Goal: Information Seeking & Learning: Find specific fact

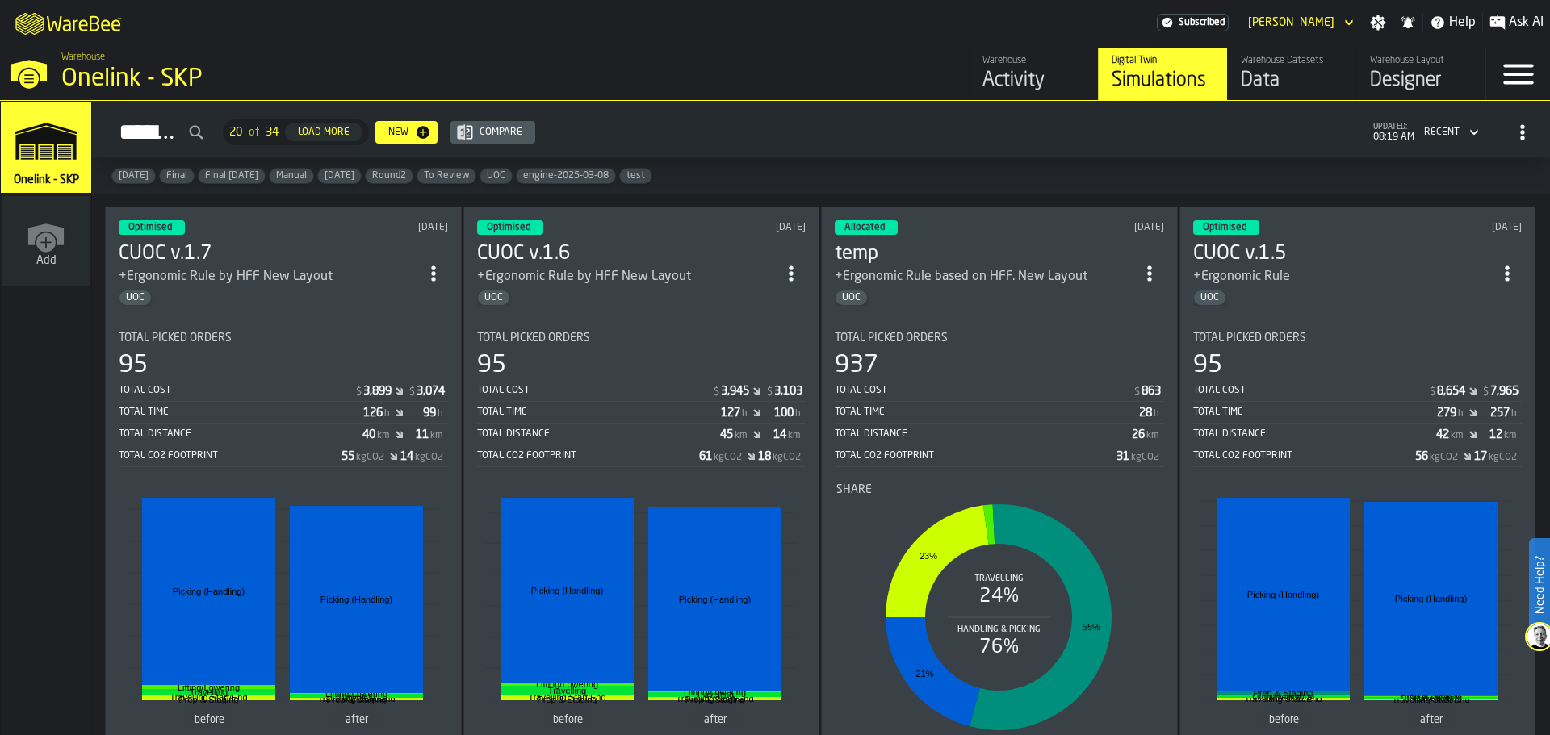
click at [1265, 76] on div "Data" at bounding box center [1292, 81] width 103 height 26
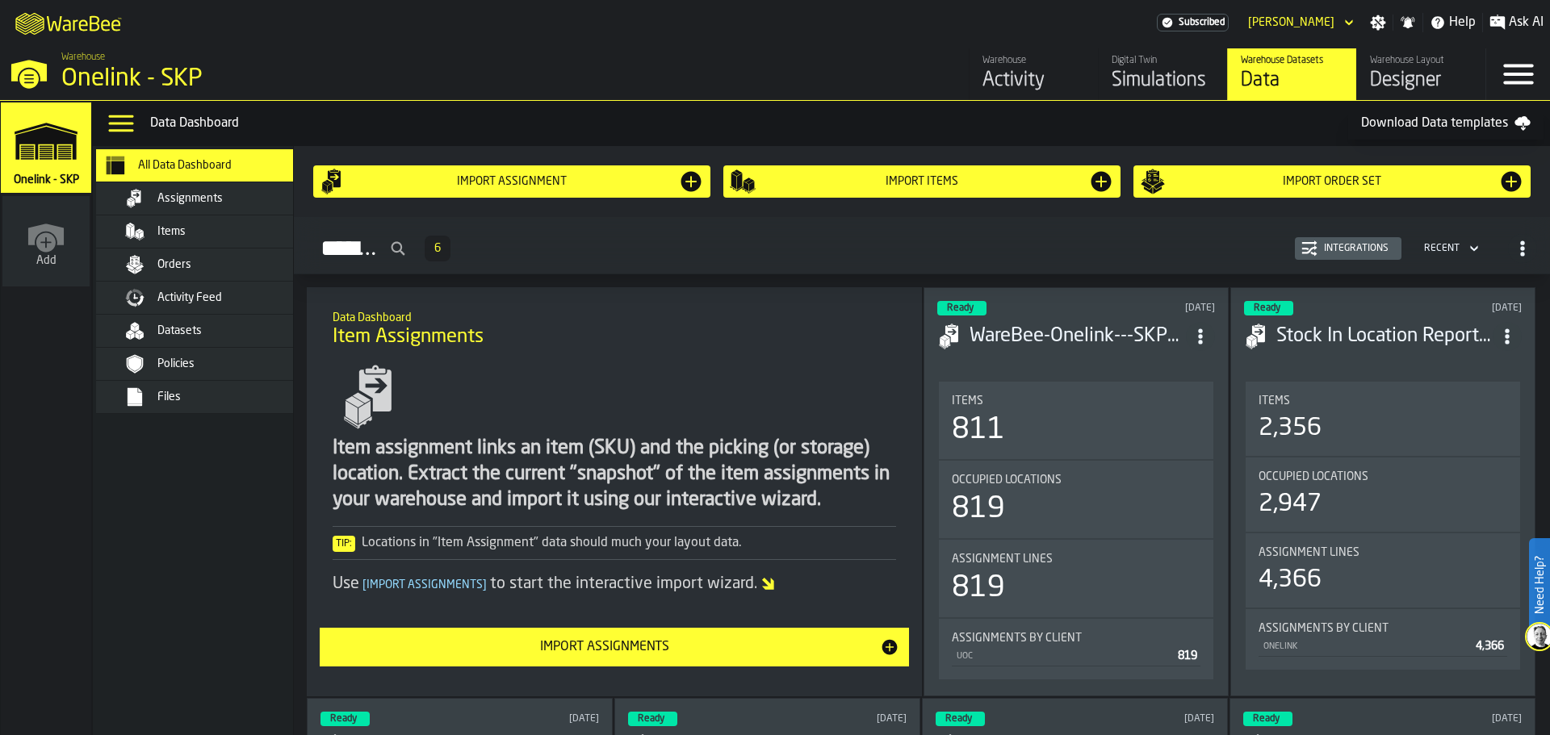
click at [164, 231] on span "Items" at bounding box center [171, 231] width 28 height 13
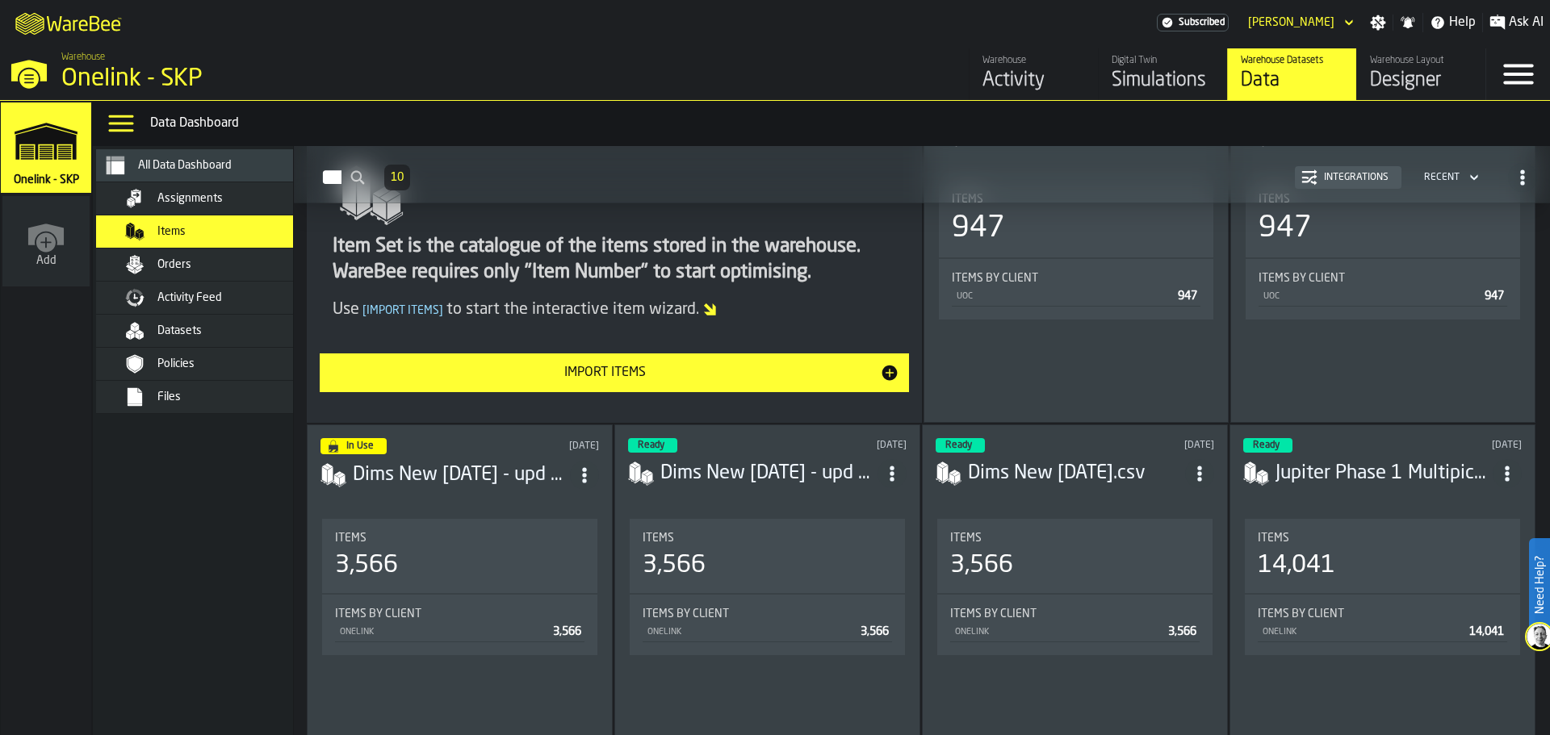
scroll to position [81, 0]
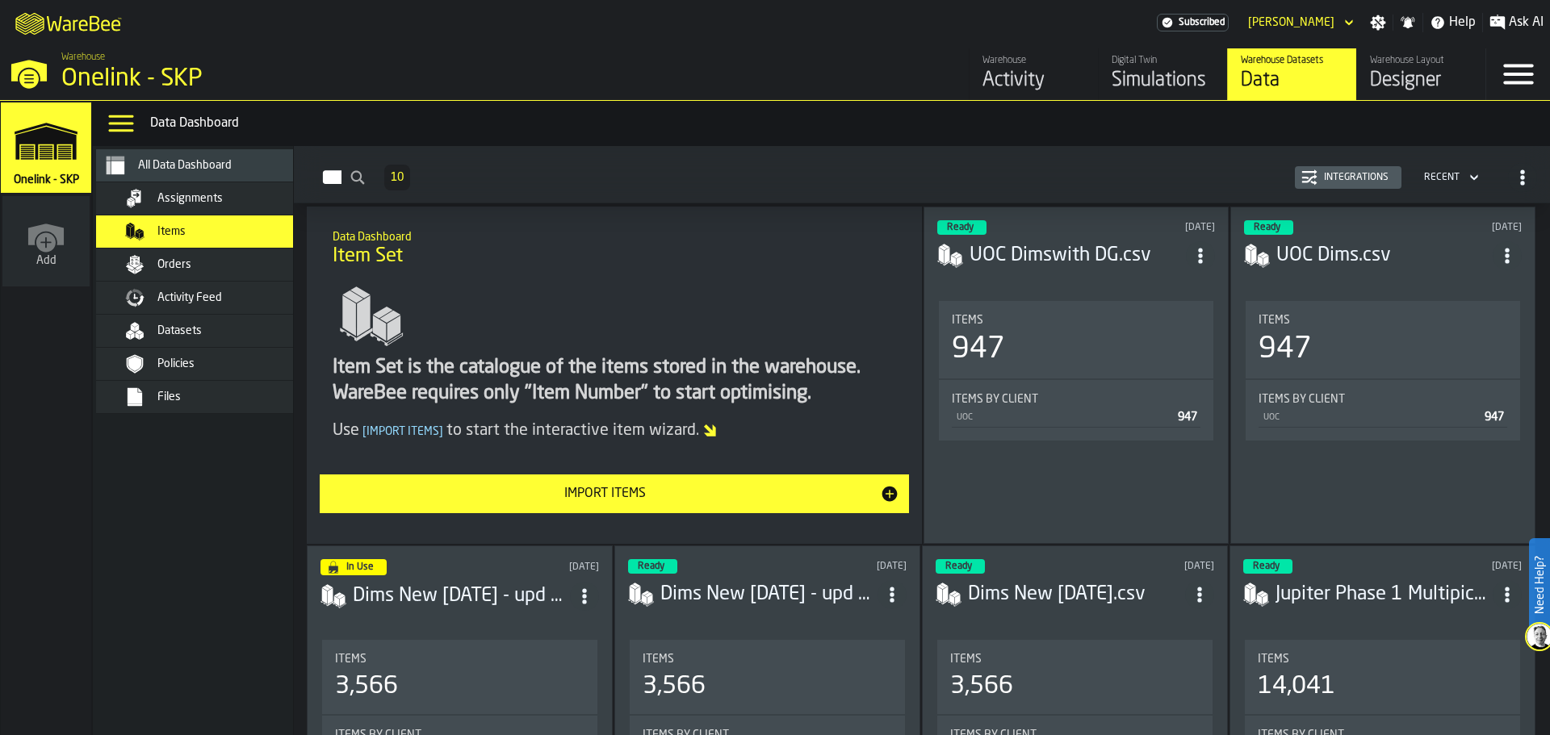
click at [1353, 335] on div "947" at bounding box center [1383, 349] width 249 height 32
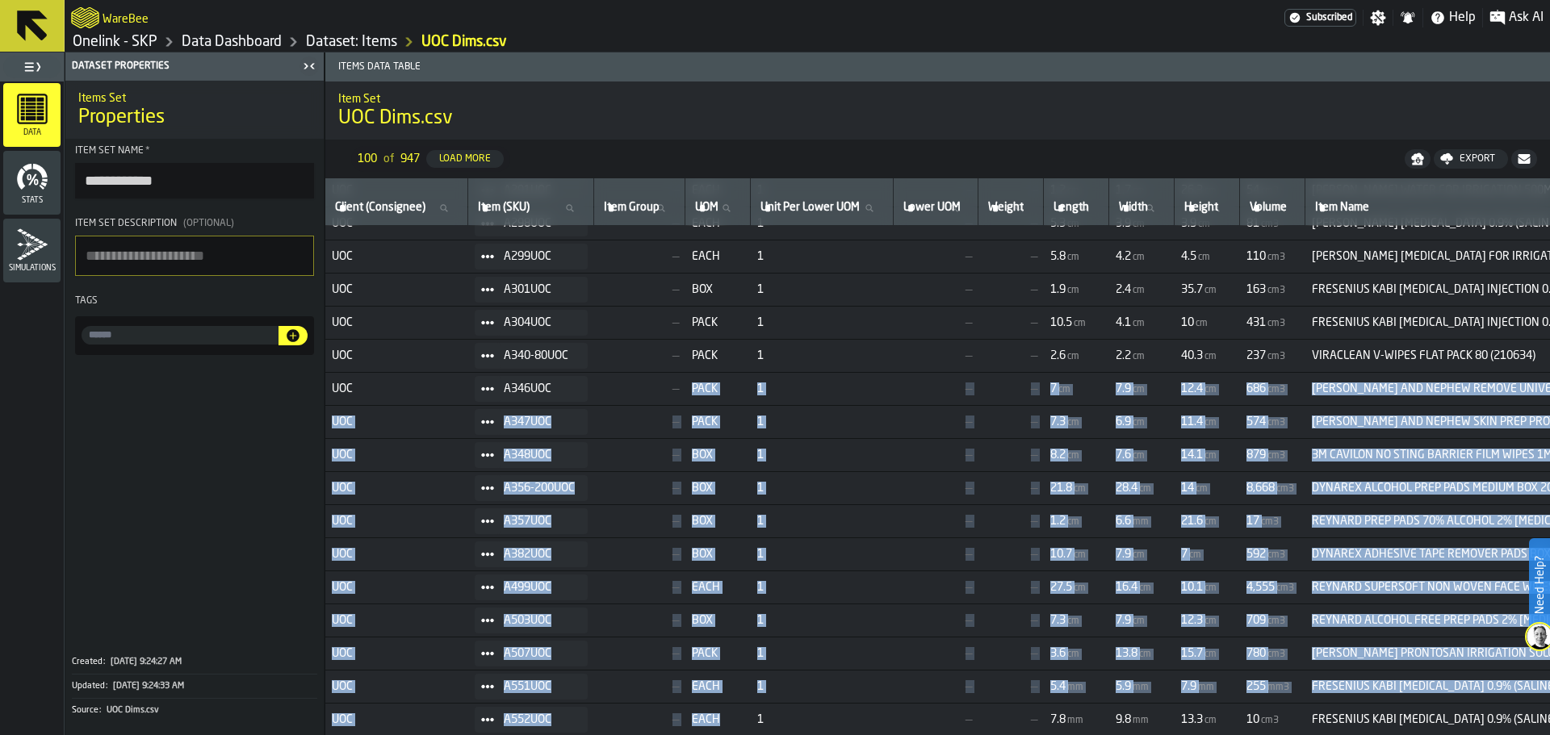
drag, startPoint x: 694, startPoint y: 725, endPoint x: 748, endPoint y: 716, distance: 54.0
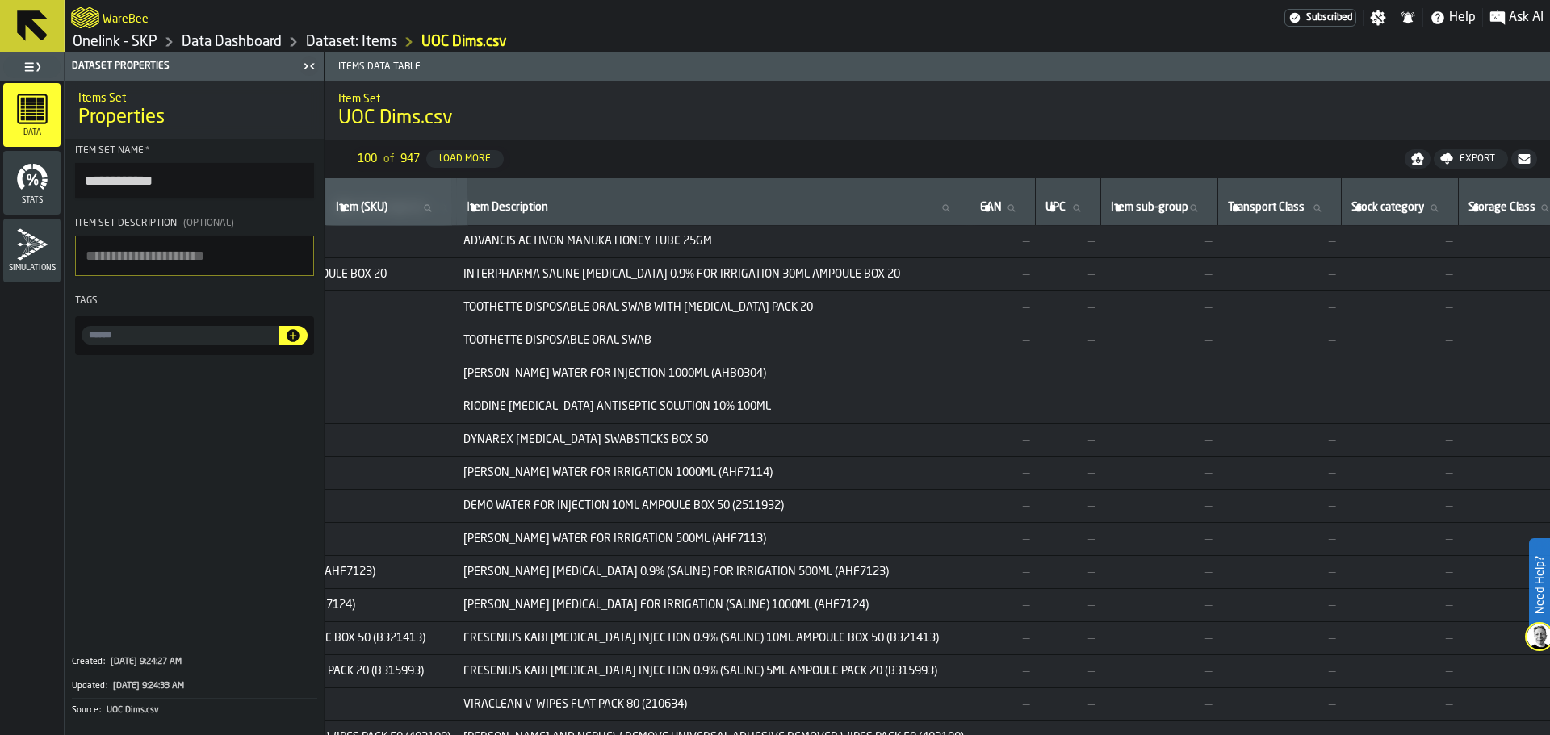
scroll to position [0, 1362]
drag, startPoint x: 1083, startPoint y: 730, endPoint x: 1046, endPoint y: 730, distance: 37.1
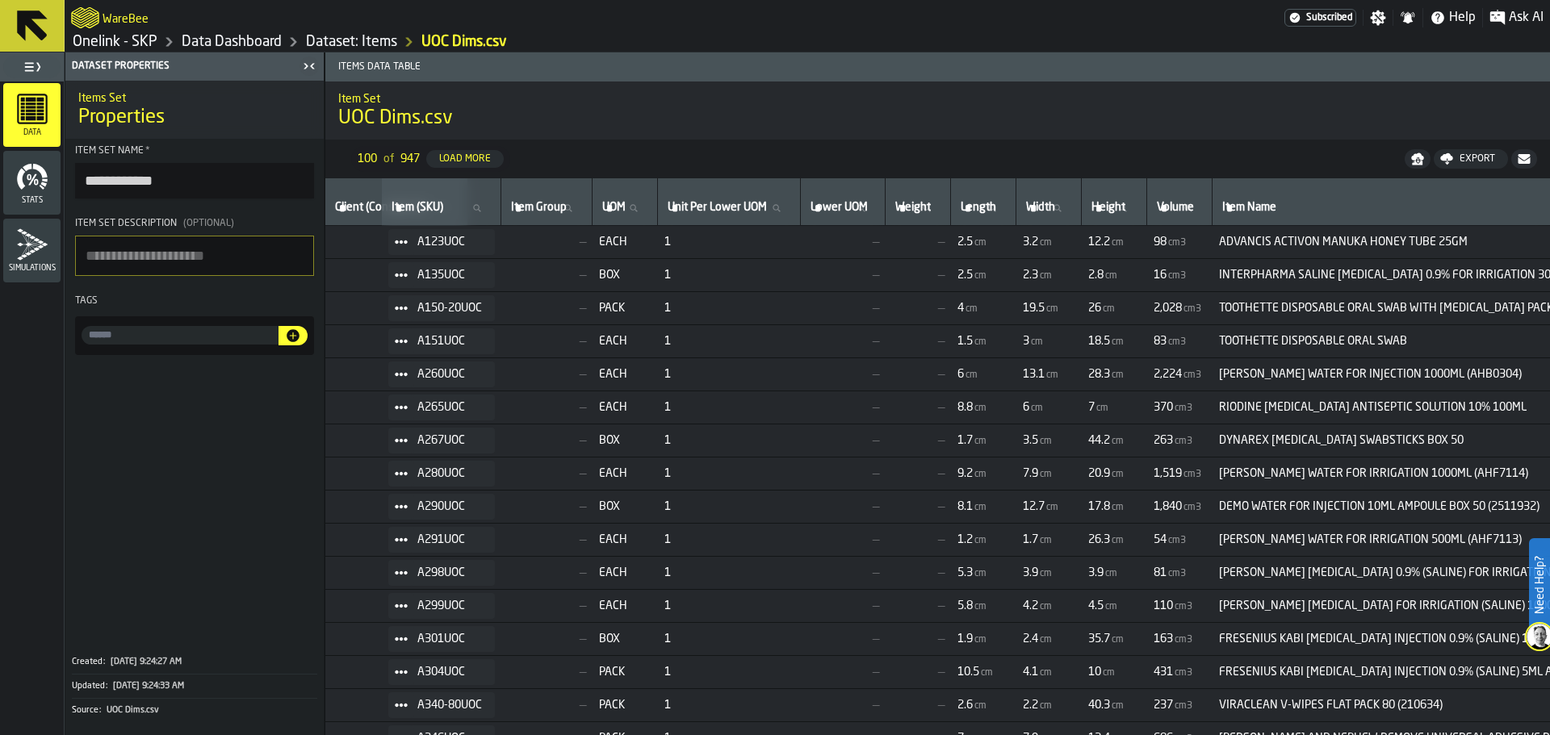
scroll to position [0, 0]
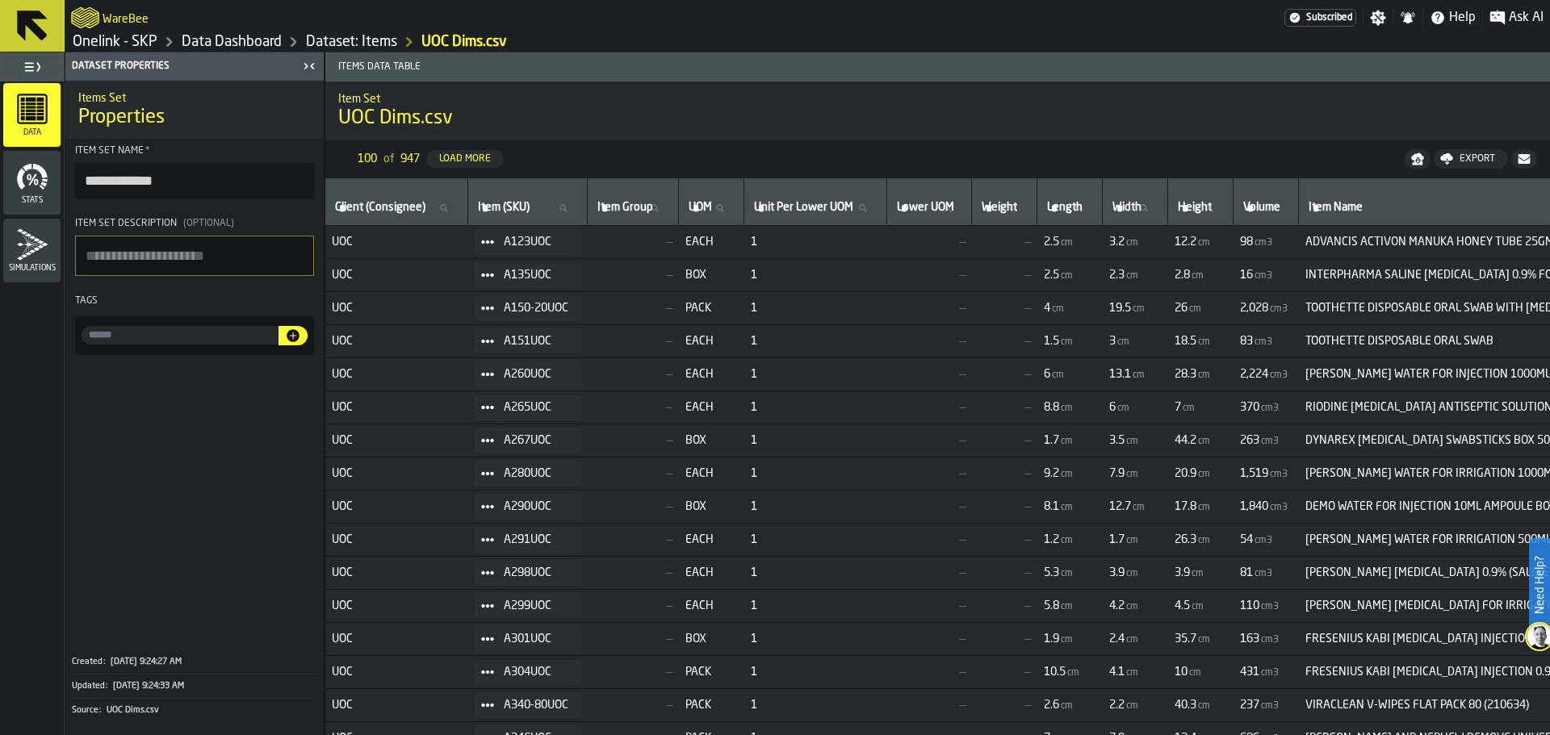
click at [27, 19] on icon at bounding box center [32, 25] width 31 height 31
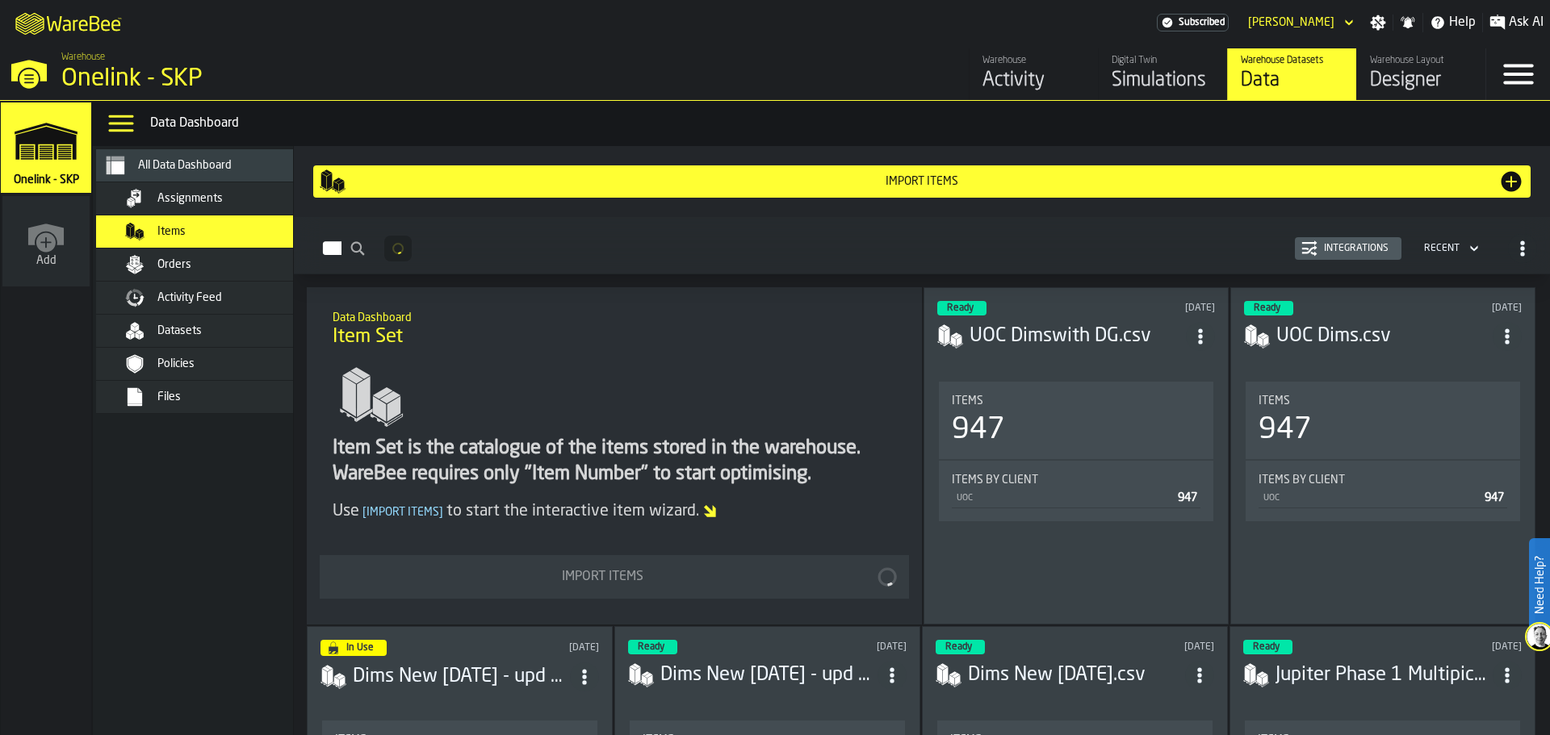
click at [1023, 433] on div "947" at bounding box center [1076, 430] width 249 height 32
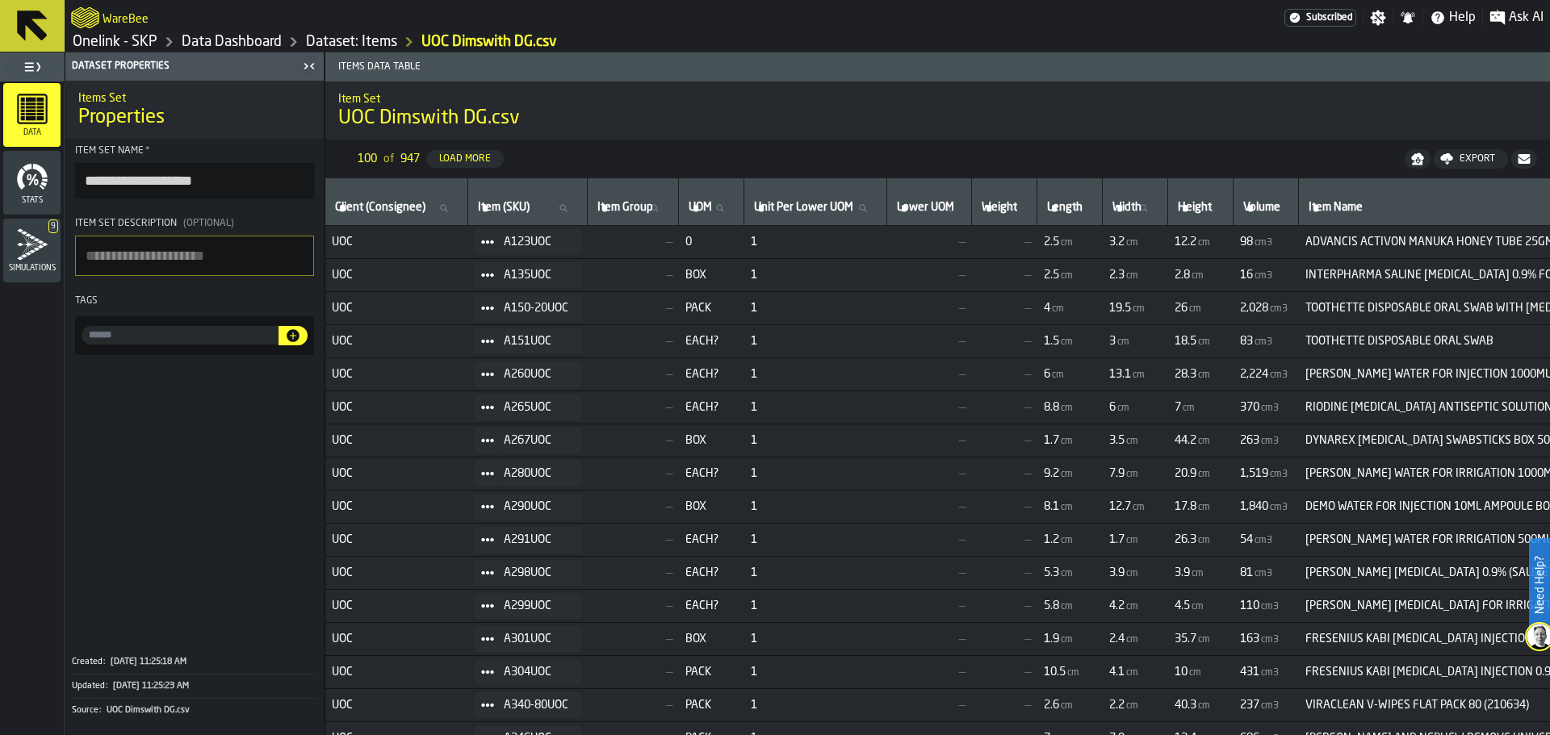
click at [36, 35] on icon at bounding box center [32, 25] width 31 height 31
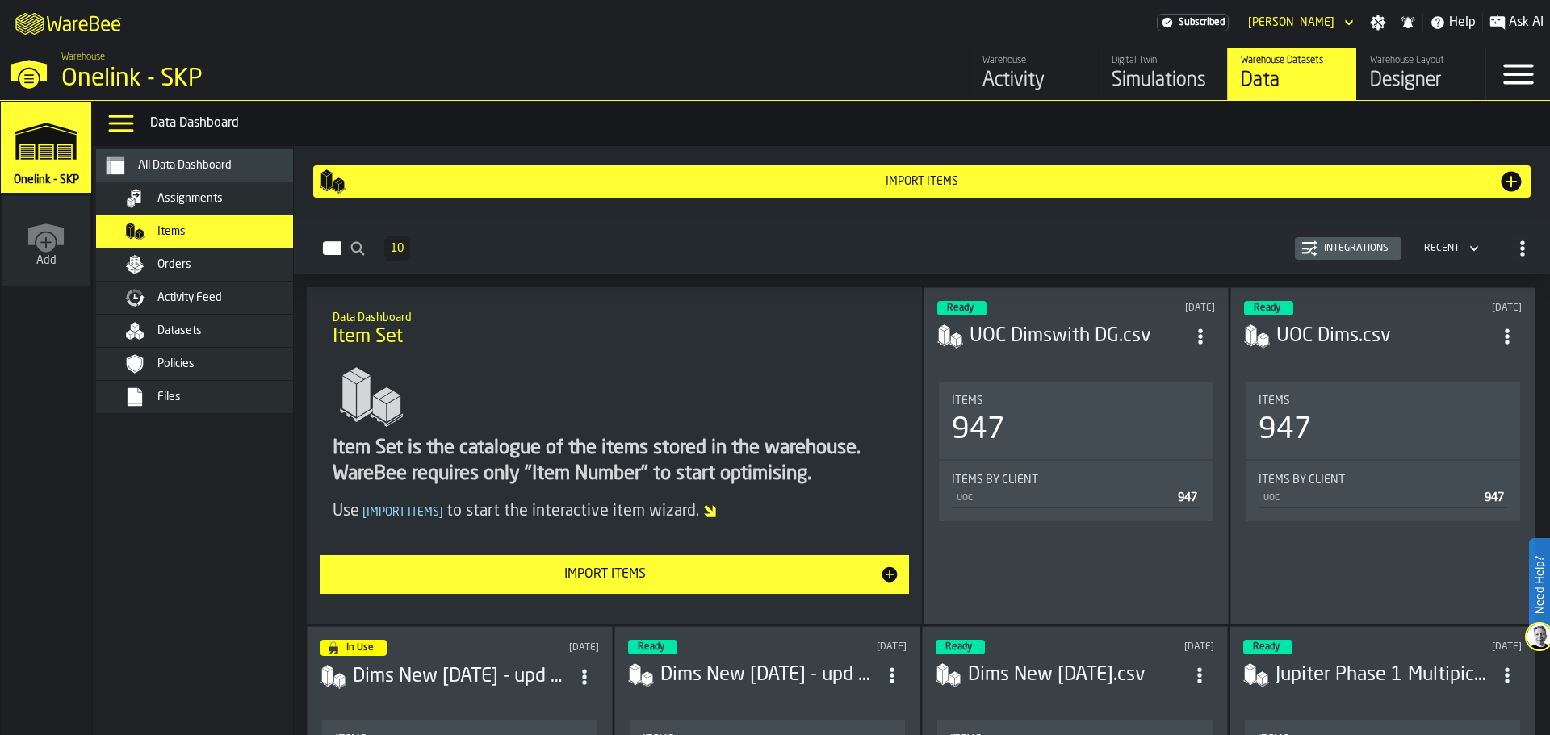
click at [149, 191] on div "Assignments" at bounding box center [217, 198] width 197 height 19
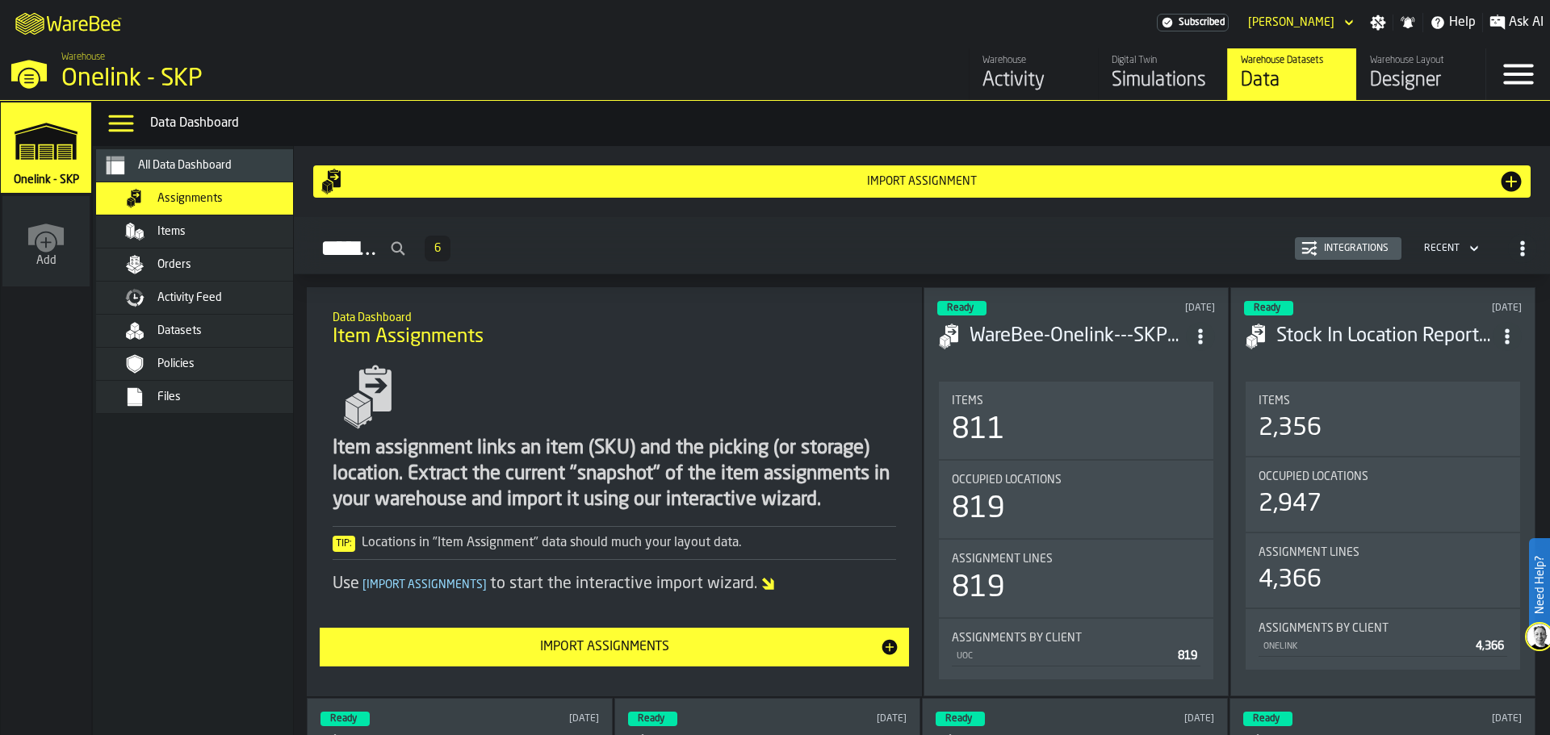
click at [1100, 332] on h3 "WareBee-Onelink---SKP--optimised-assignment--2025-06-13-0934--6ad9c8fa--11eb006…" at bounding box center [1078, 337] width 216 height 26
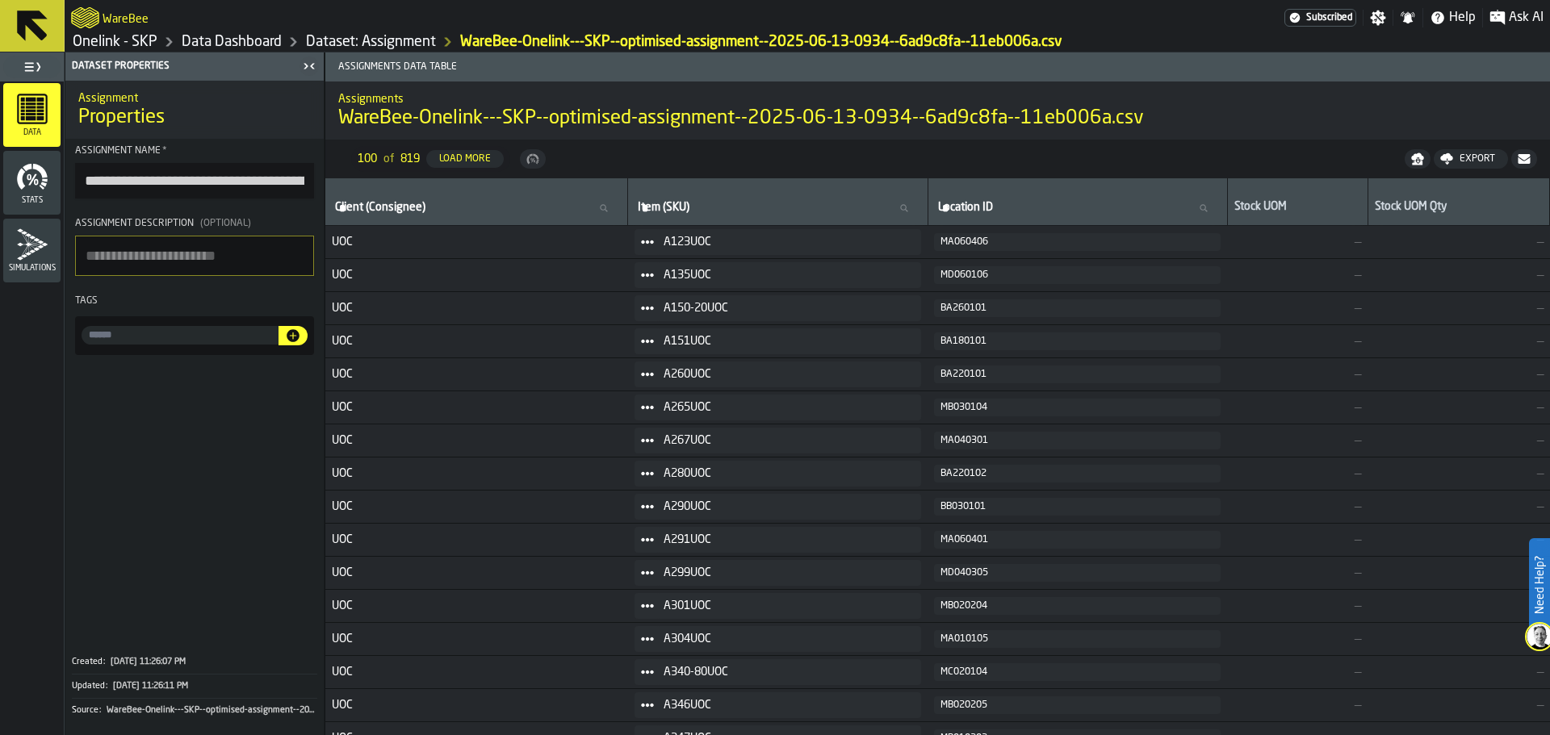
click at [29, 26] on icon at bounding box center [32, 25] width 31 height 31
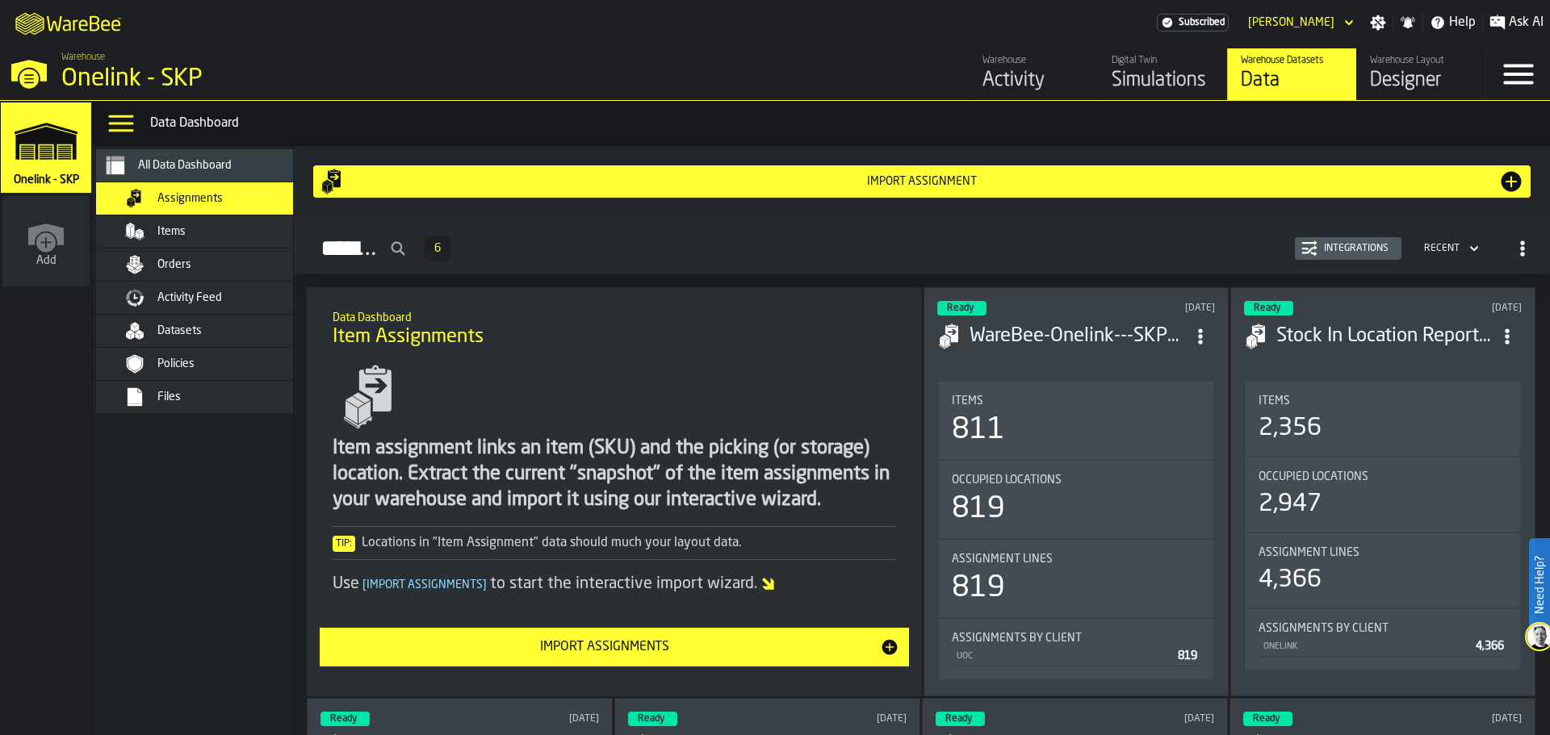
click at [154, 329] on div "Datasets" at bounding box center [217, 330] width 197 height 19
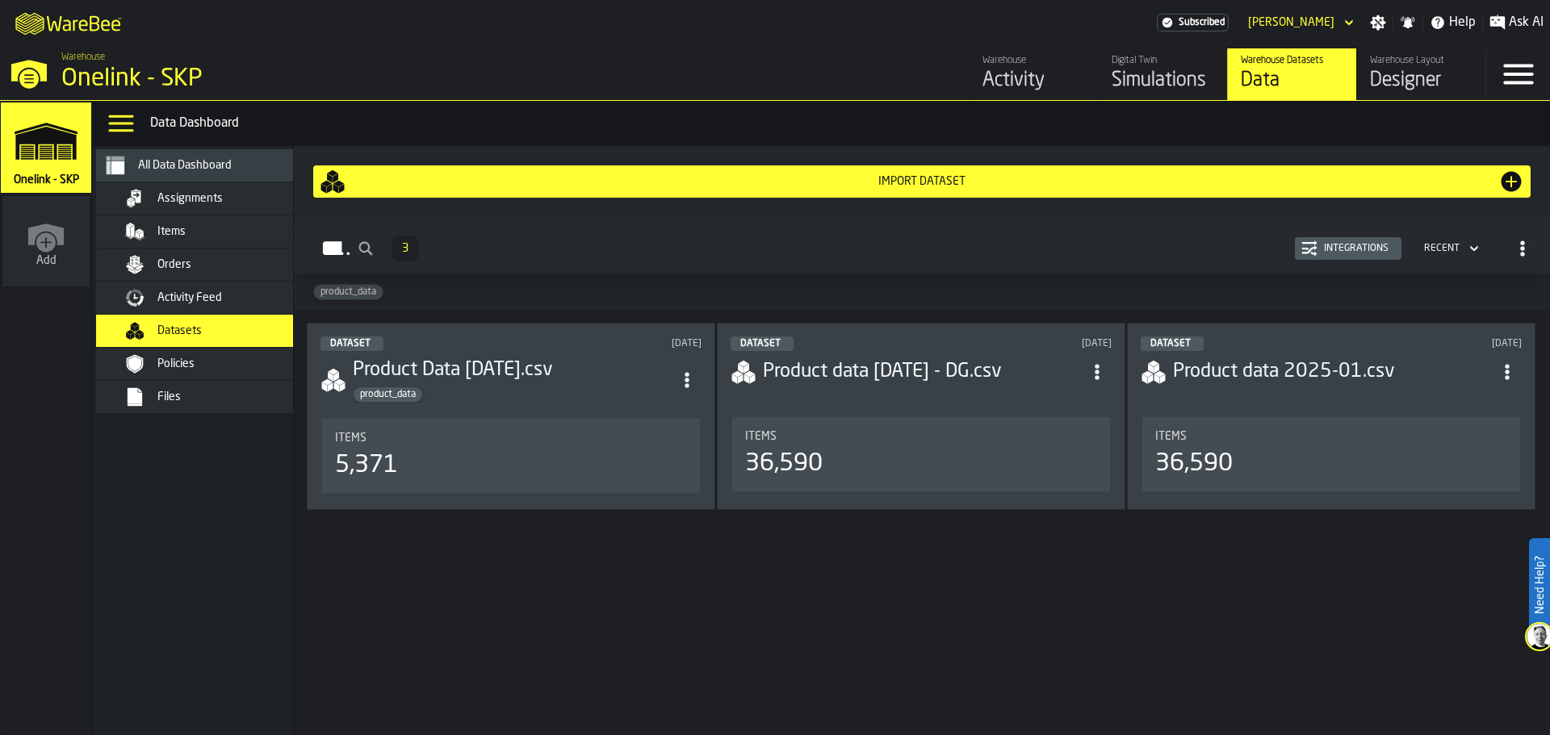
click at [448, 391] on div "product_data" at bounding box center [513, 395] width 320 height 16
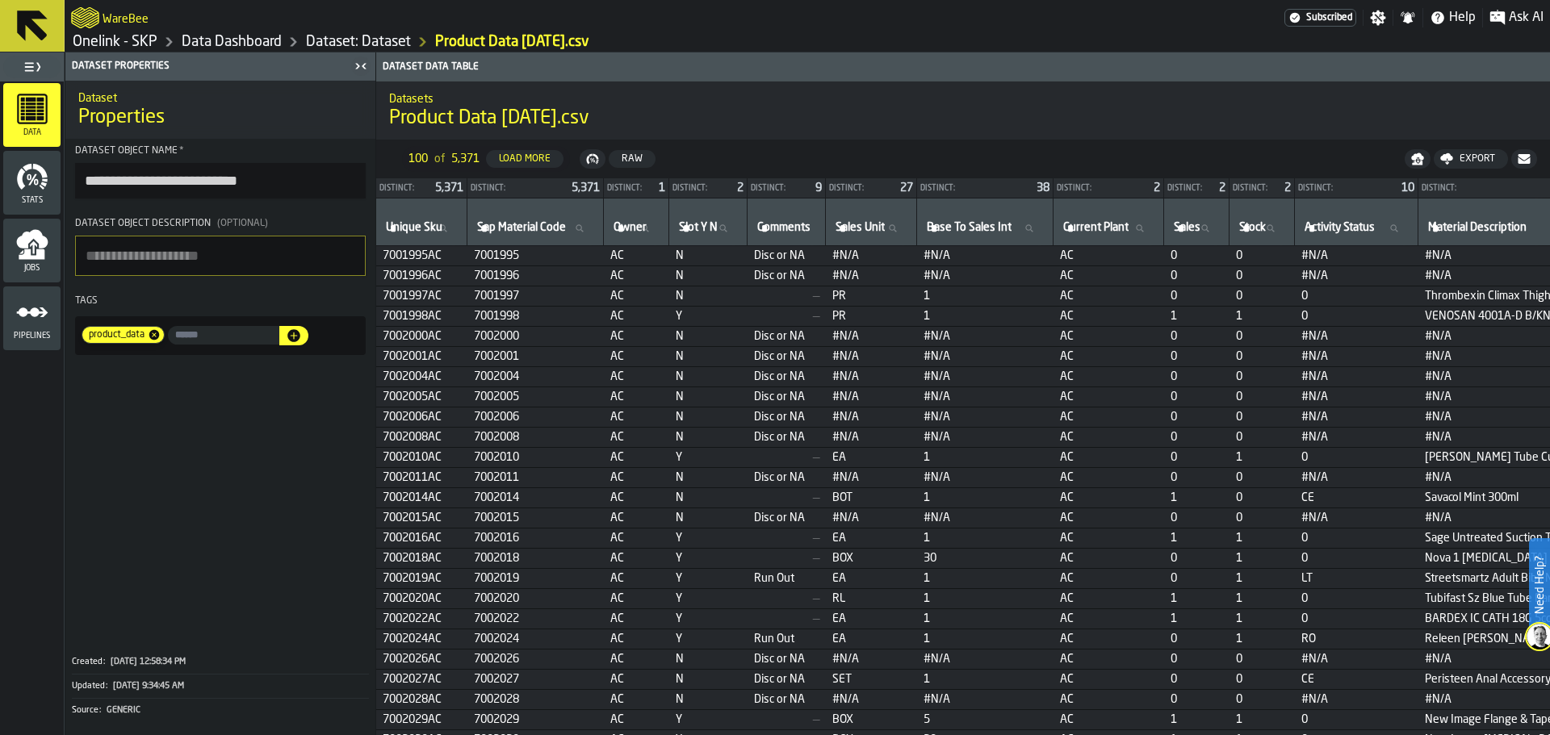
click at [30, 15] on icon at bounding box center [32, 25] width 31 height 31
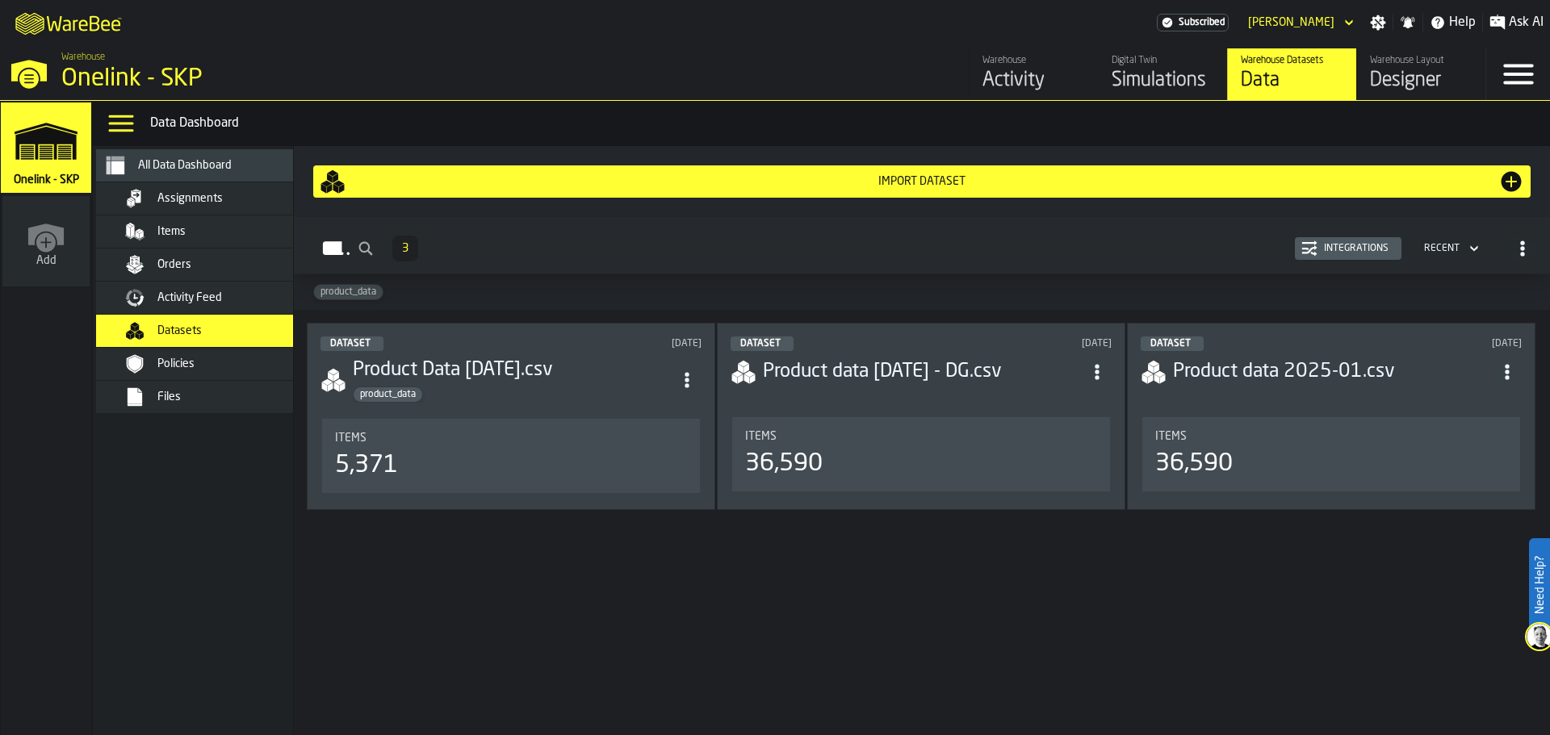
click at [182, 228] on span "Items" at bounding box center [171, 231] width 28 height 13
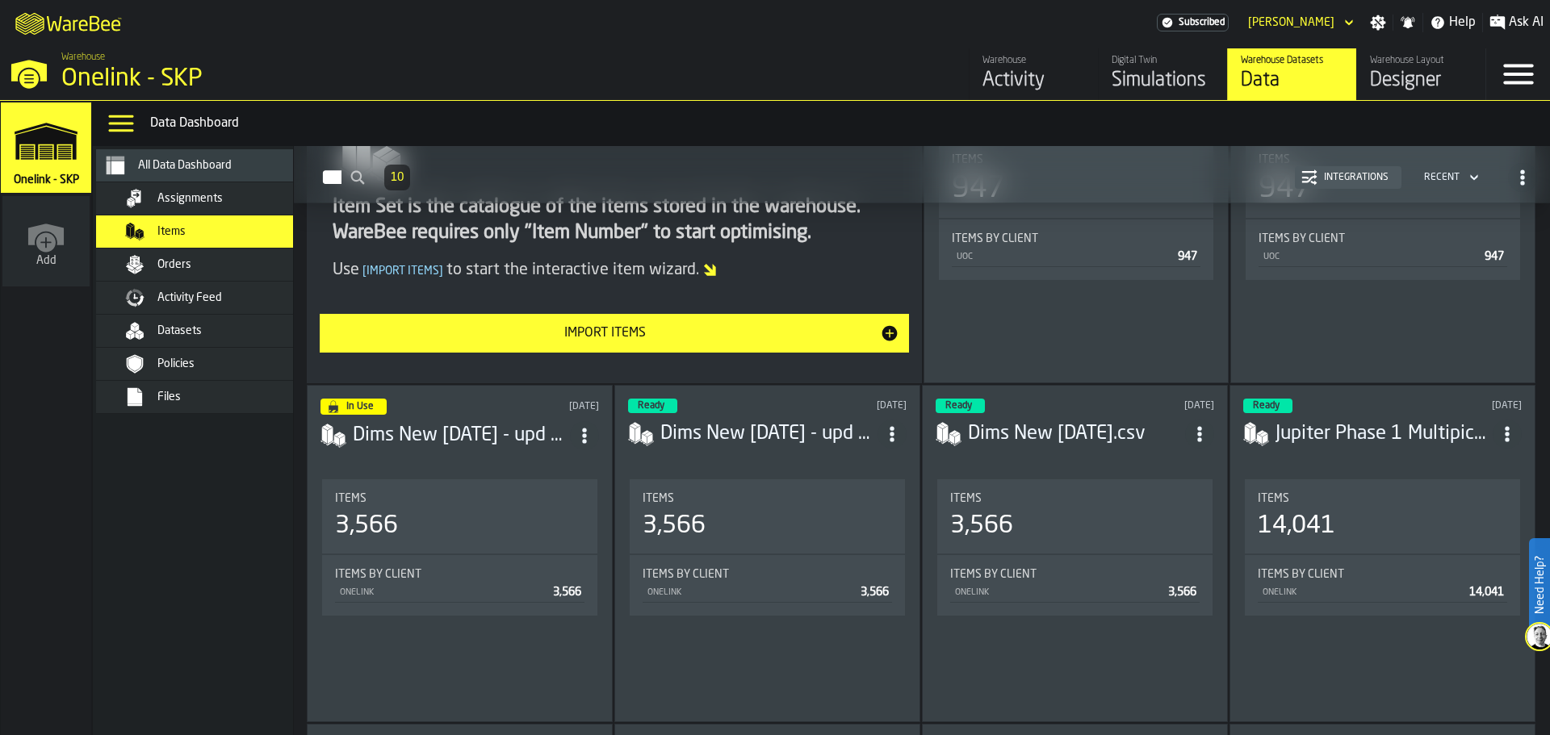
scroll to position [242, 0]
click at [1334, 430] on h3 "Jupiter Phase 1 Multipick Slotting Data Final - Warebee [DATE]" at bounding box center [1384, 434] width 217 height 26
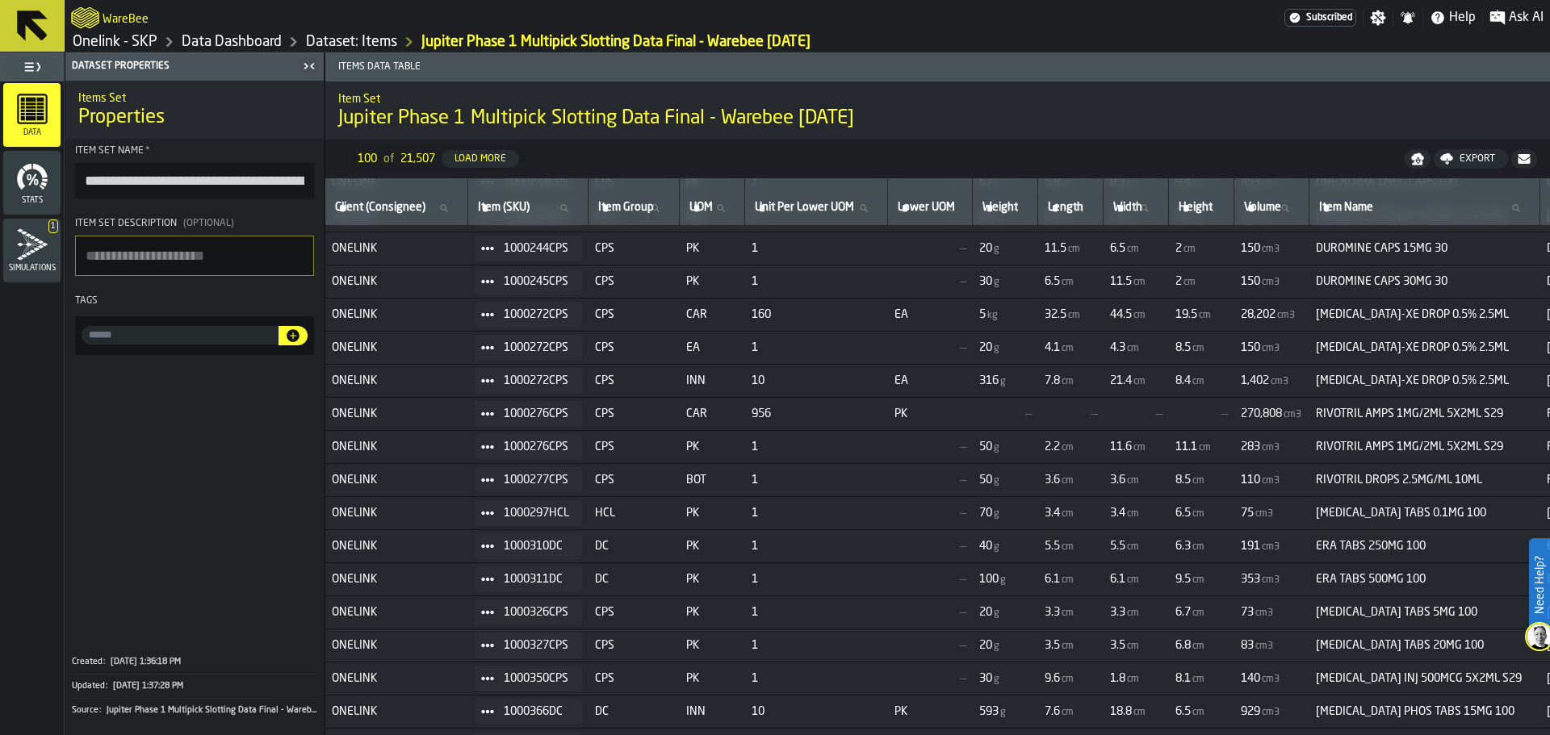
scroll to position [968, 0]
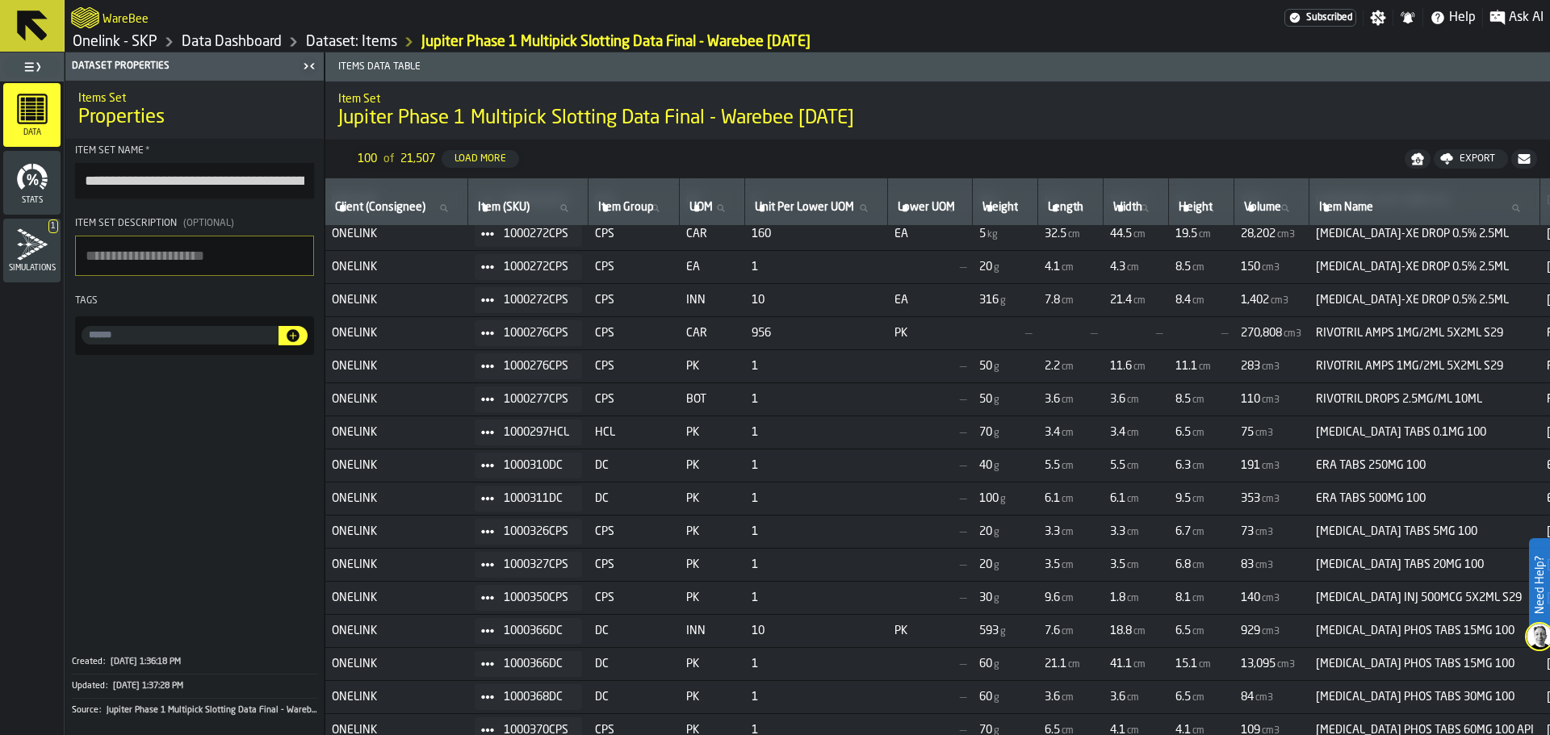
click at [660, 206] on icon at bounding box center [655, 208] width 10 height 10
click at [670, 206] on input "Item Group Item Group" at bounding box center [634, 208] width 78 height 21
click at [622, 233] on span "CPS" at bounding box center [634, 234] width 78 height 13
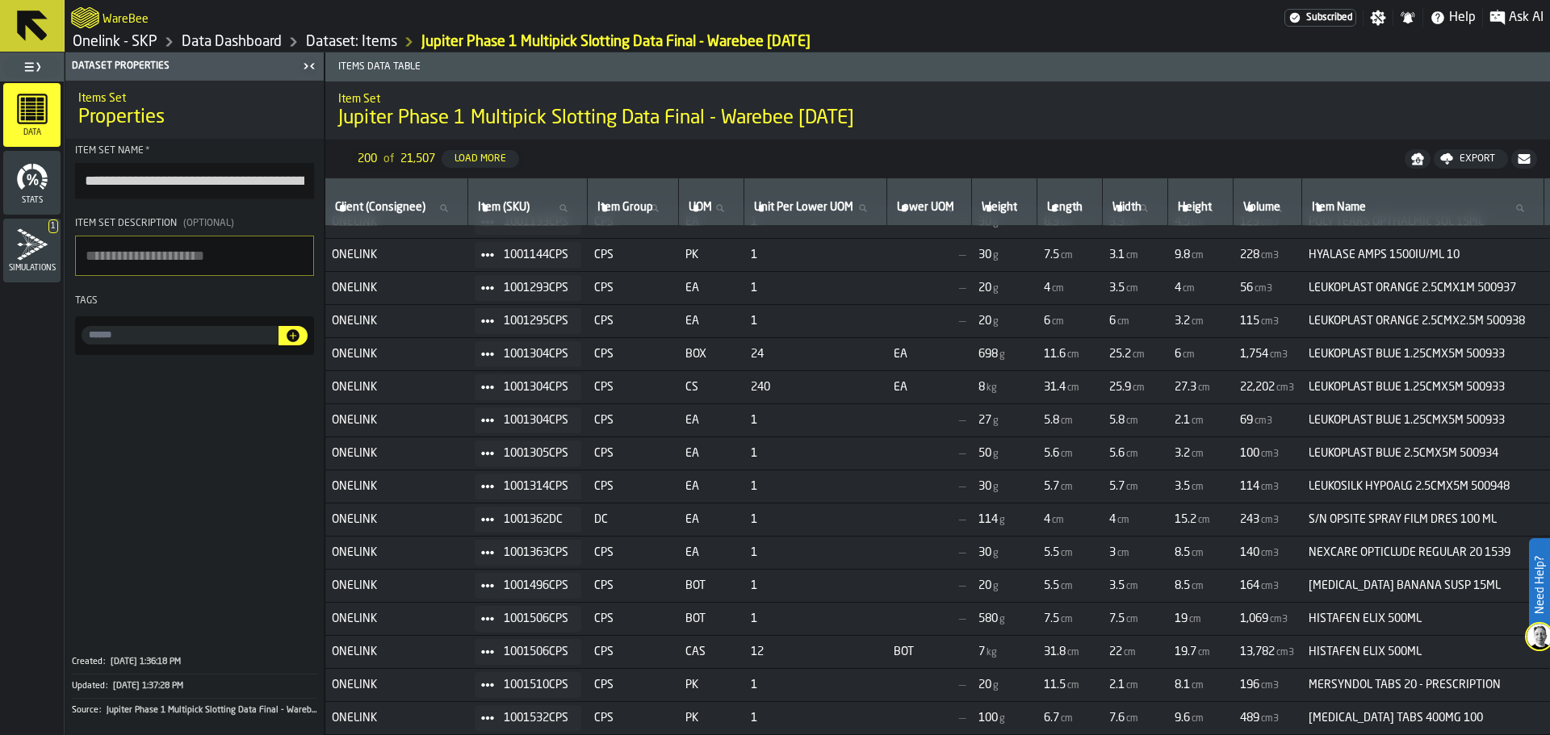
scroll to position [3378, 0]
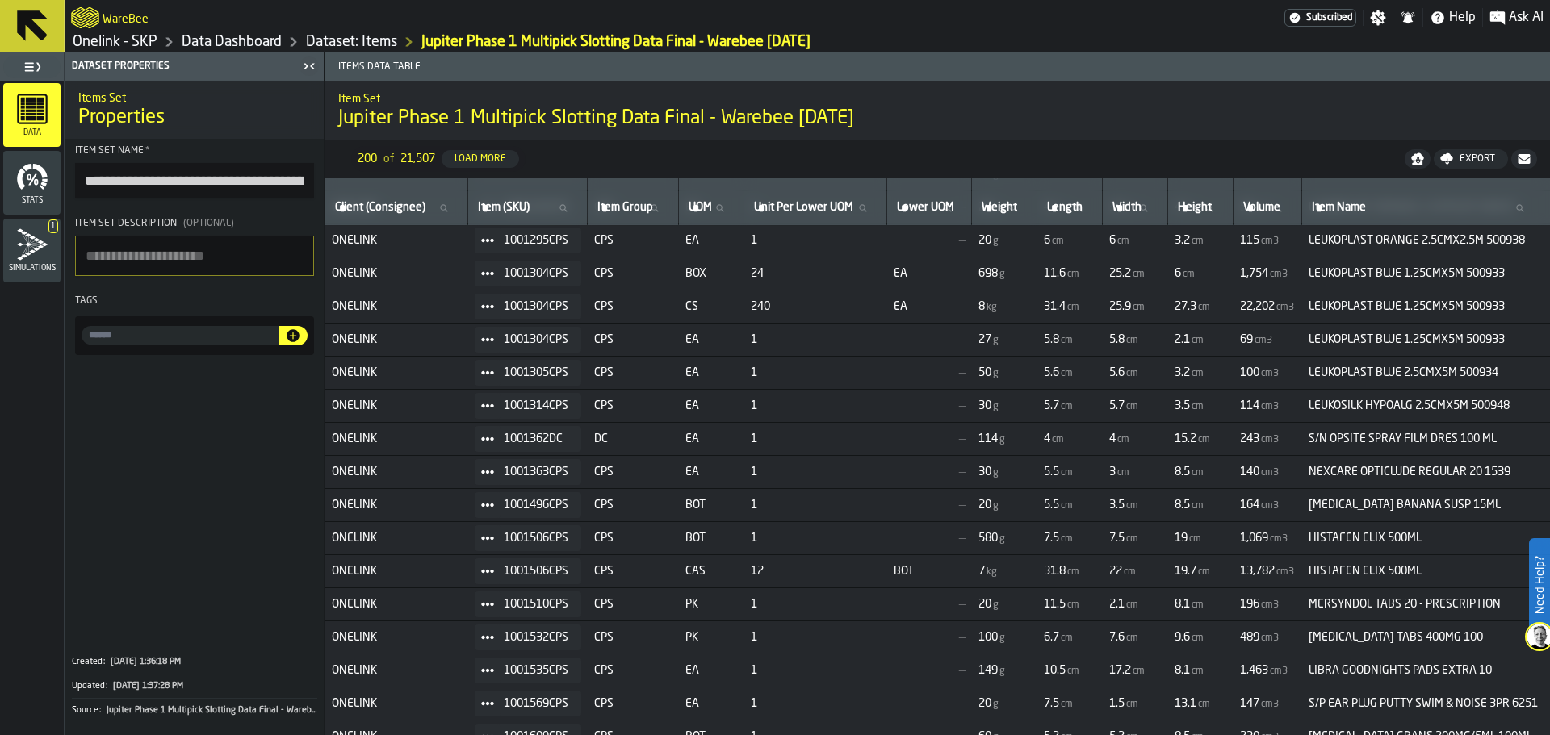
click at [658, 207] on icon at bounding box center [654, 207] width 7 height 7
click at [666, 207] on input "Item Group Item Group" at bounding box center [633, 208] width 78 height 21
type input "**"
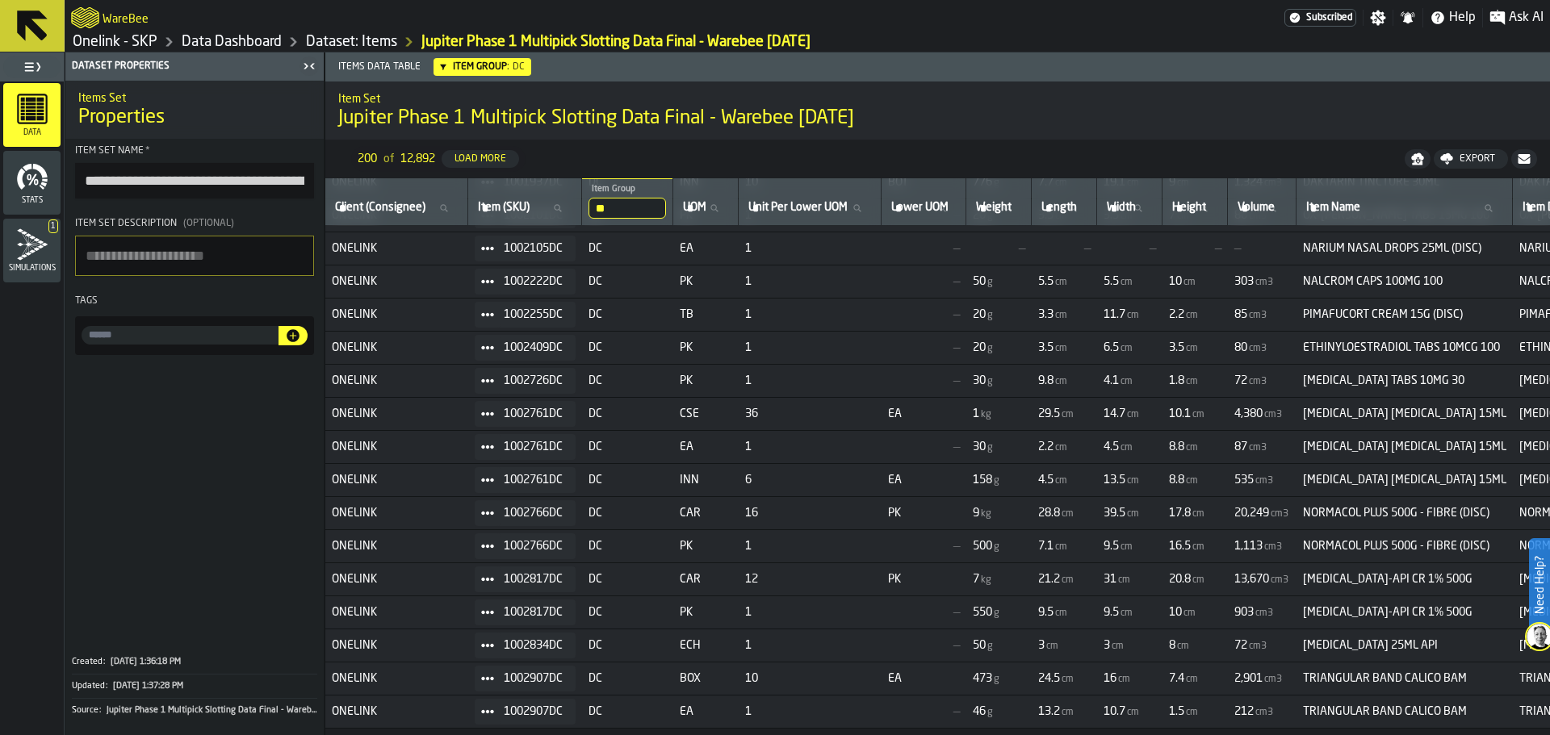
scroll to position [726, 0]
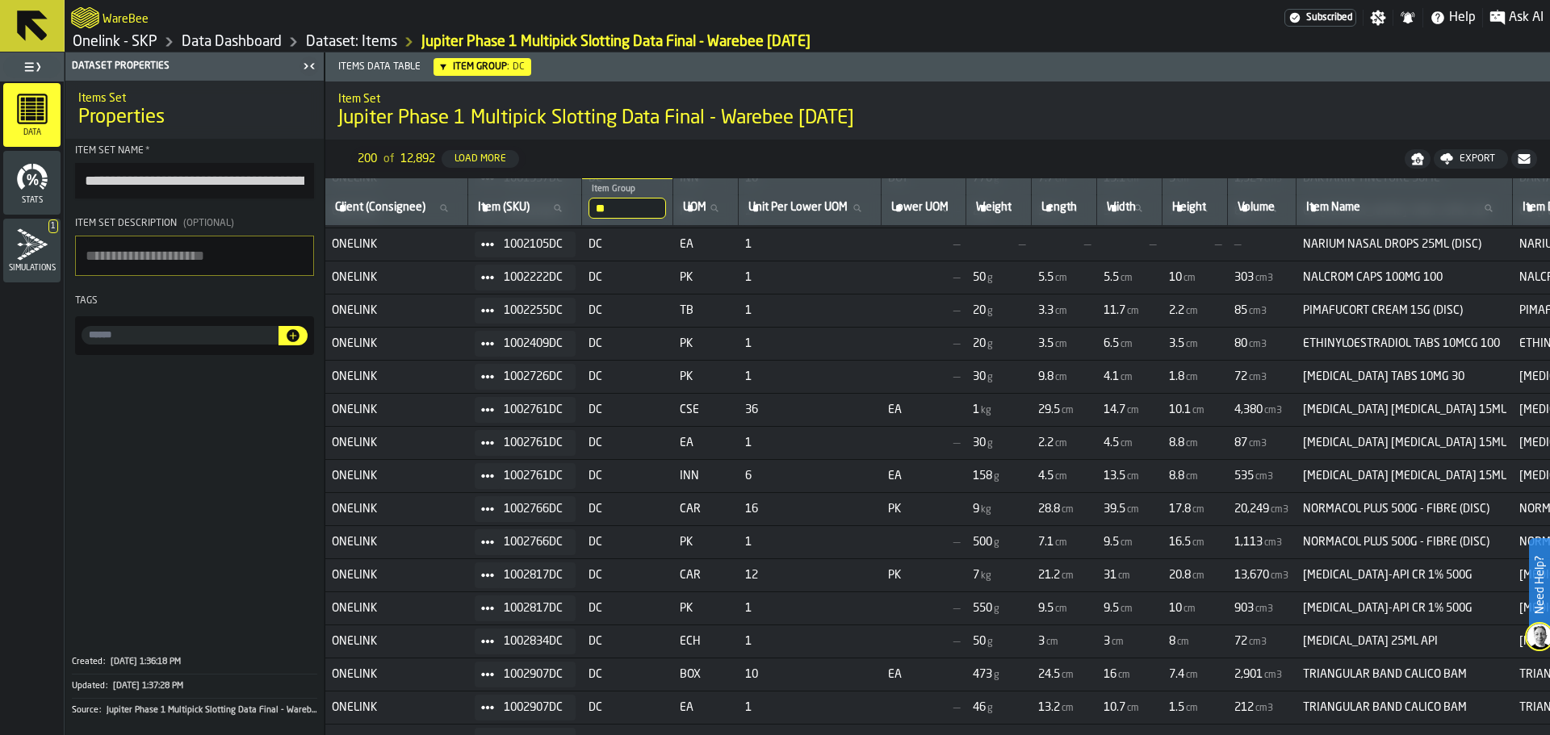
click at [776, 730] on td "240" at bounding box center [810, 740] width 143 height 33
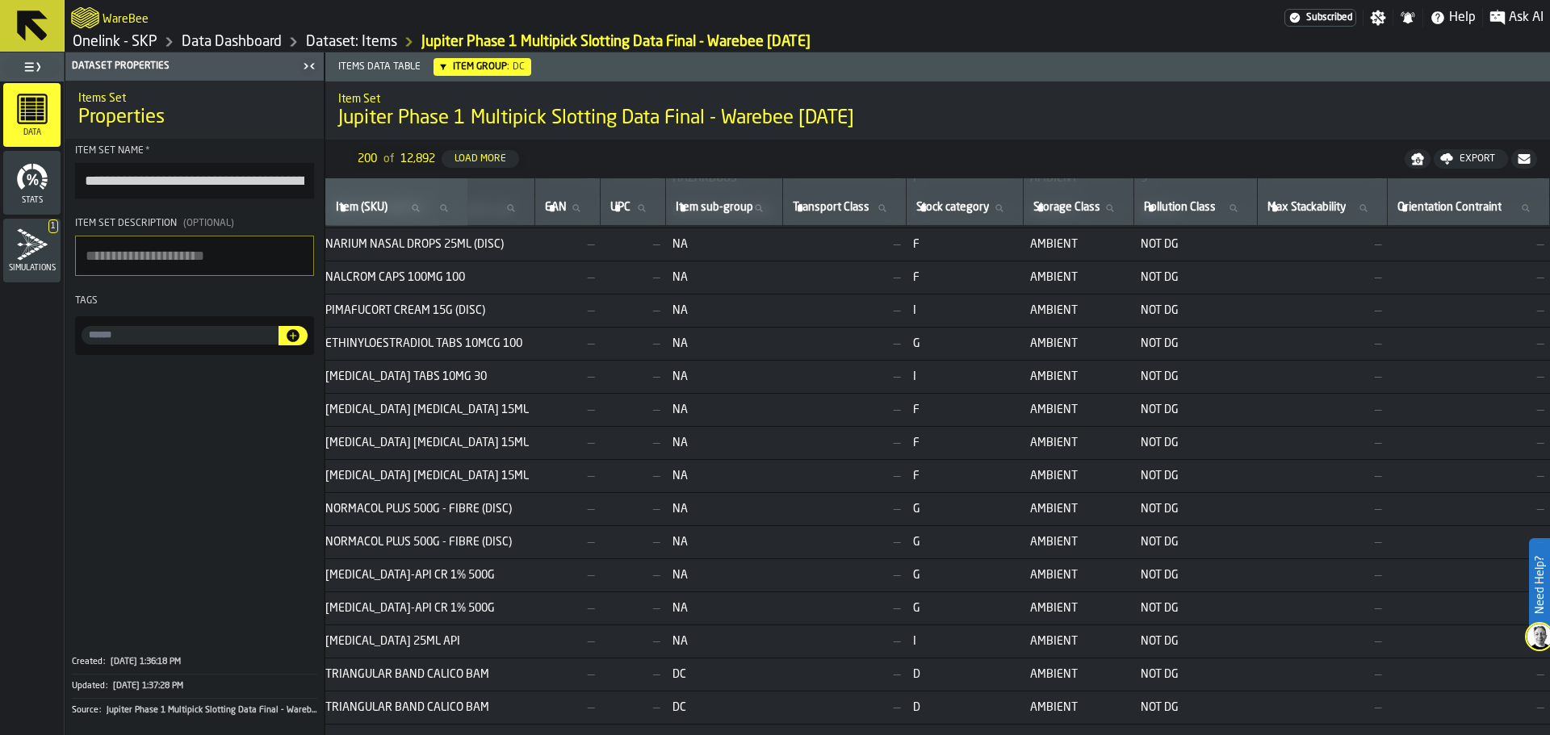
scroll to position [726, 1196]
click at [1238, 207] on icon at bounding box center [1233, 208] width 10 height 10
click at [1251, 207] on input "Pollution Class Pollution Class" at bounding box center [1196, 208] width 110 height 21
type input "**"
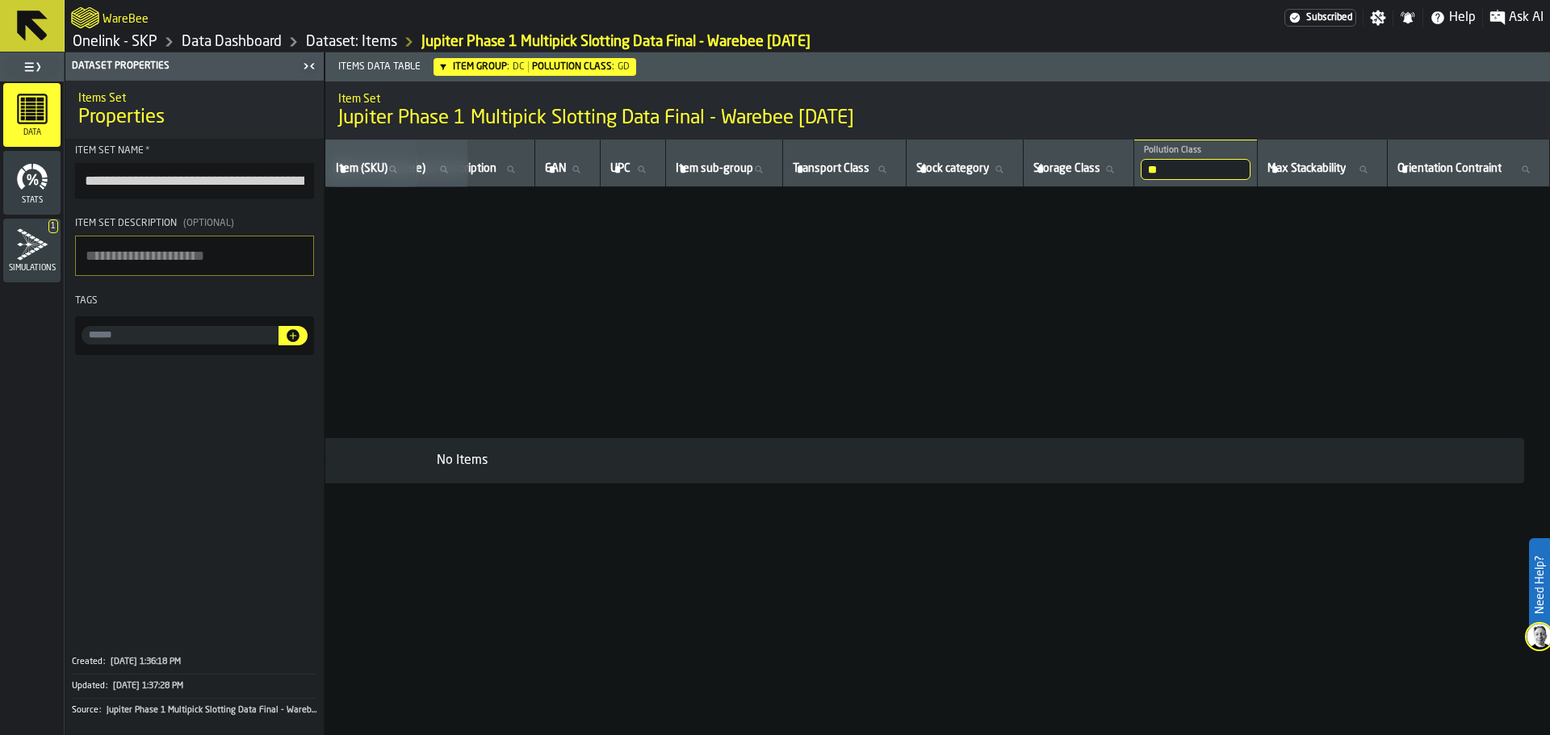
scroll to position [0, 1060]
drag, startPoint x: 1178, startPoint y: 172, endPoint x: 1050, endPoint y: 174, distance: 127.6
click at [1050, 174] on tr "Client (Consignee) Client (Consignee) Item (SKU) Item (SKU) ** Item Group DC UO…" at bounding box center [462, 164] width 2175 height 48
type input "**"
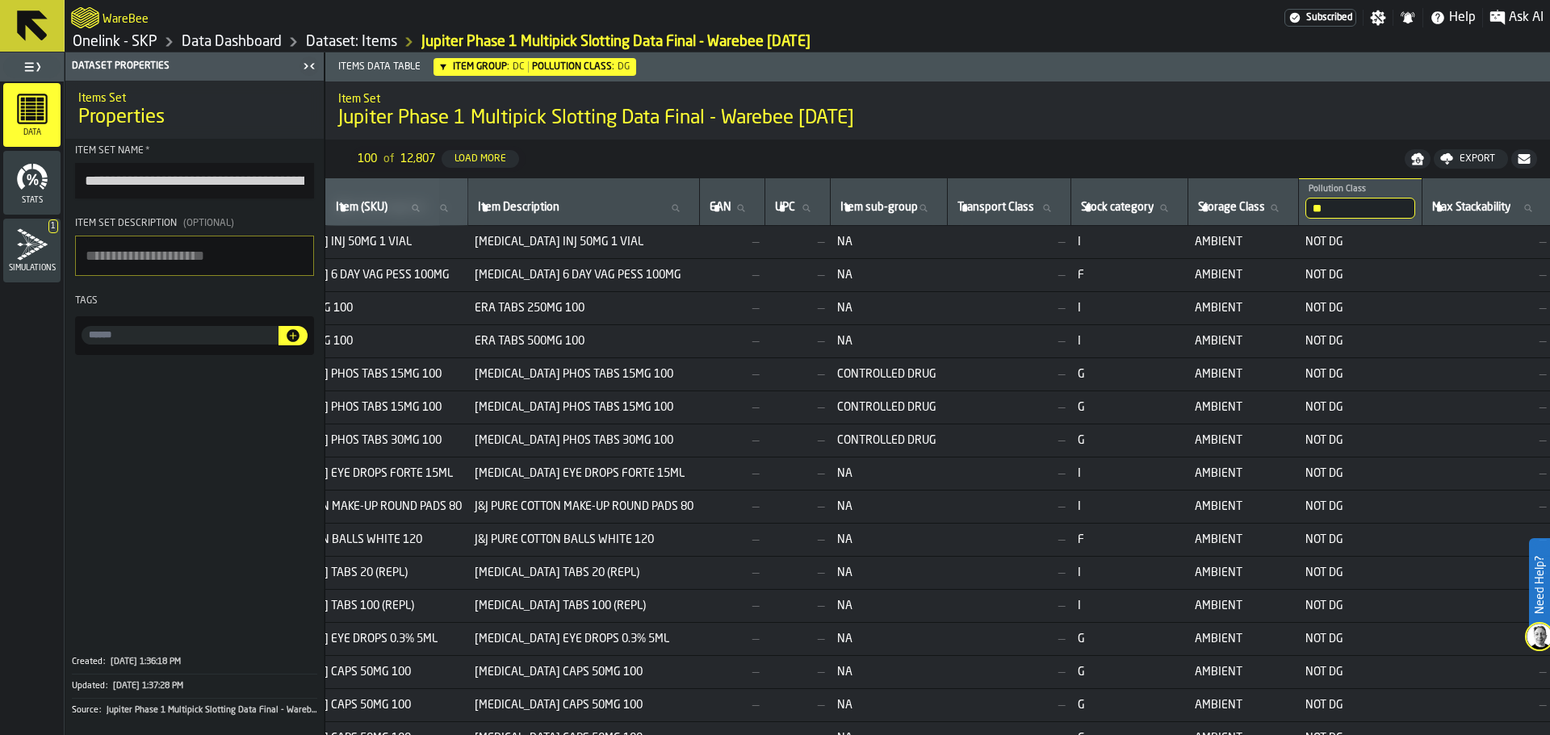
drag, startPoint x: 1436, startPoint y: 207, endPoint x: 1376, endPoint y: 206, distance: 60.6
click at [1376, 206] on tr "Client (Consignee) Client (Consignee) Item (SKU) Item (SKU) ** Item Group DC UO…" at bounding box center [489, 202] width 2449 height 48
click at [1415, 212] on input "**" at bounding box center [1360, 208] width 110 height 21
click at [1299, 365] on td "AMBIENT" at bounding box center [1243, 374] width 111 height 33
click at [1402, 208] on icon at bounding box center [1398, 208] width 10 height 10
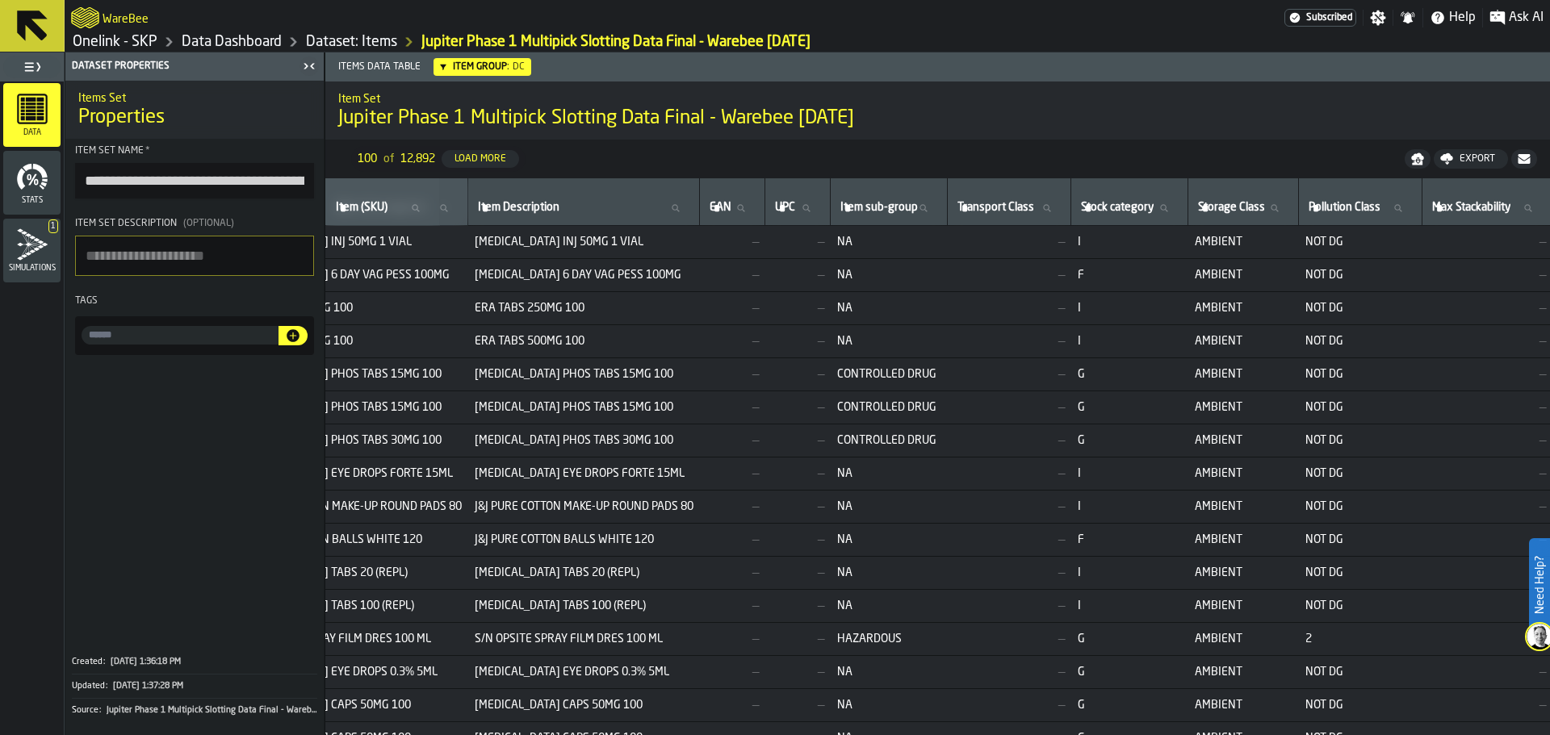
click at [1415, 208] on input "Pollution Class Pollution Class" at bounding box center [1360, 208] width 110 height 21
type input "*"
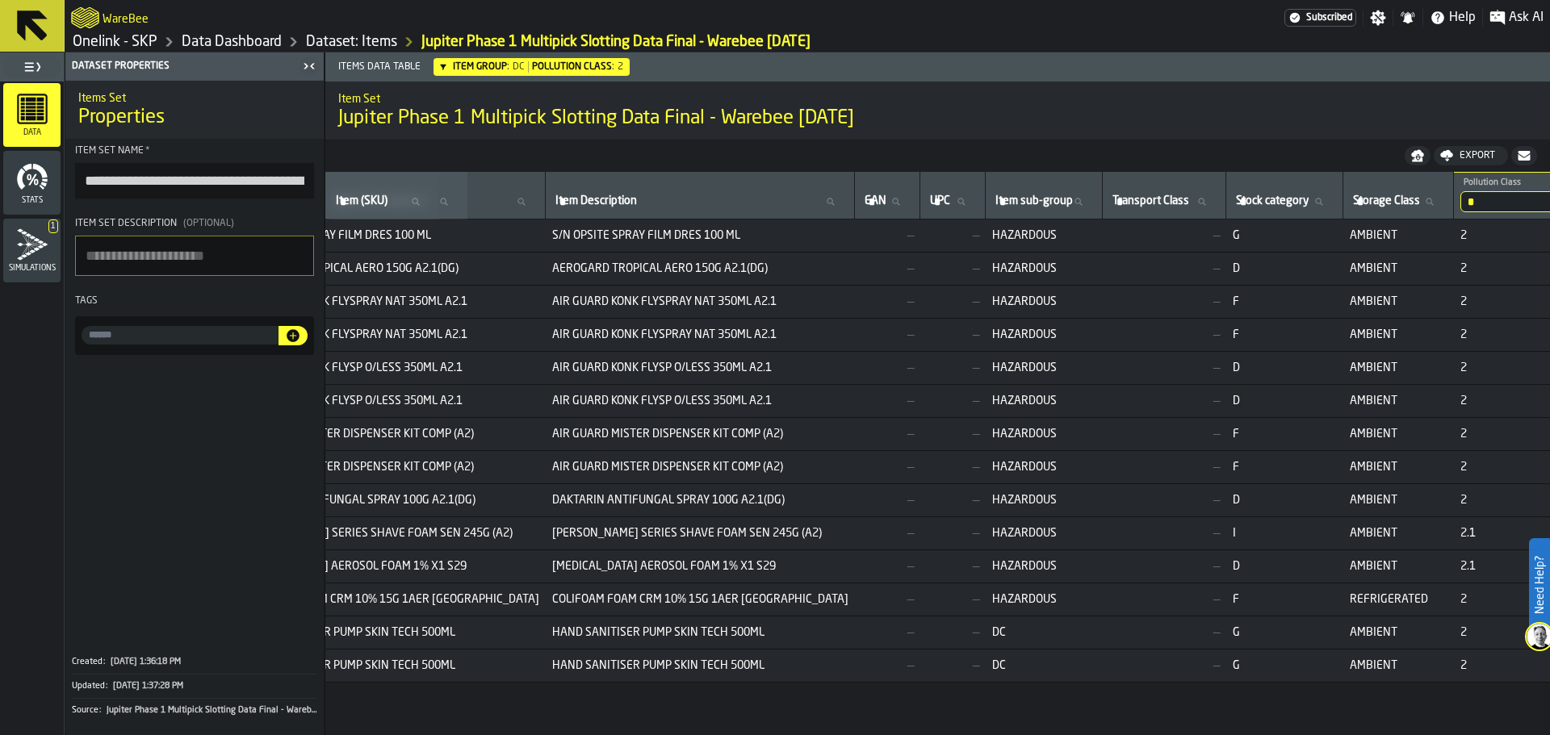
drag, startPoint x: 1434, startPoint y: 202, endPoint x: 1390, endPoint y: 202, distance: 43.6
click at [1390, 202] on tr "Client (Consignee) Client (Consignee) Item (SKU) Item (SKU) ** Item Group DC UO…" at bounding box center [567, 196] width 2604 height 48
type input "*"
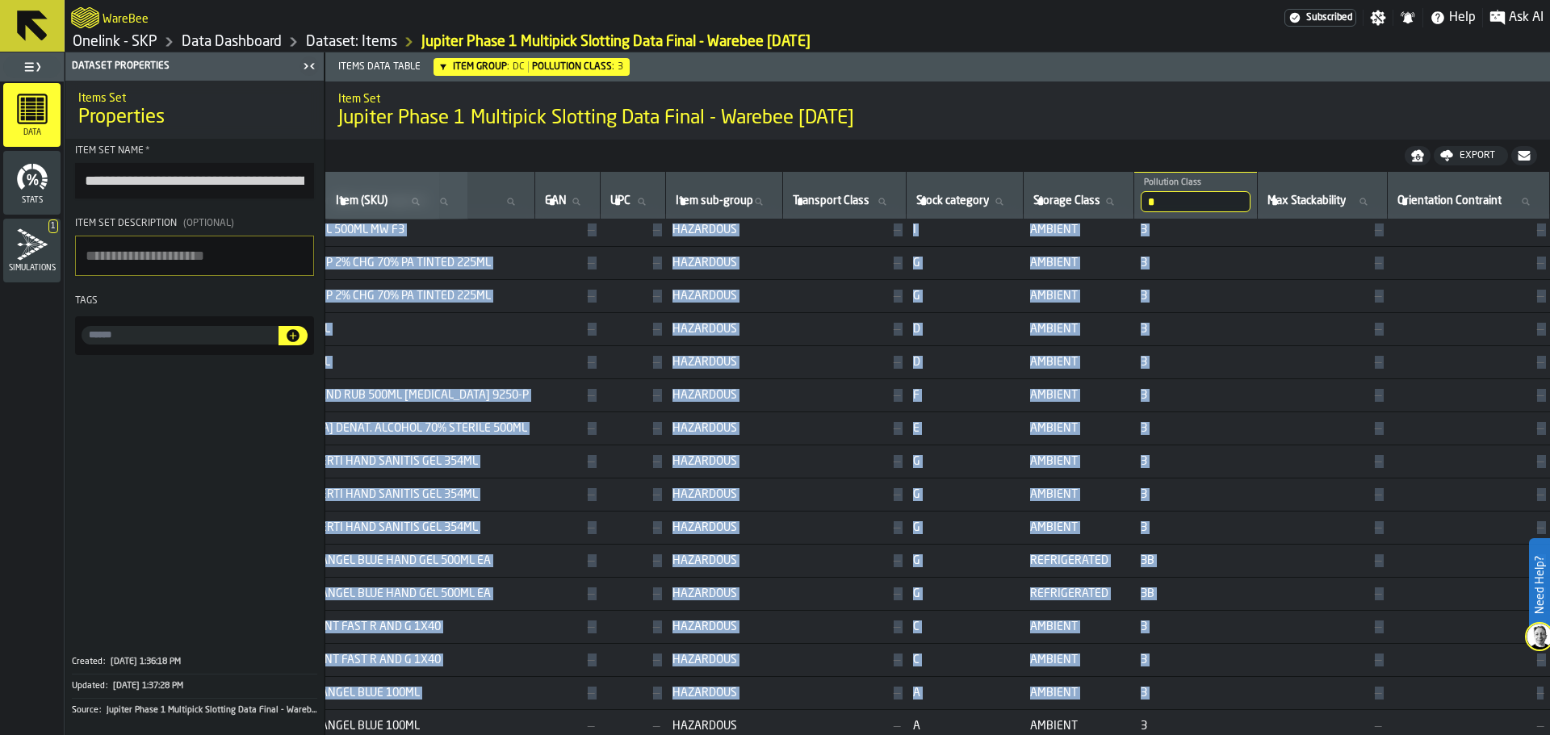
scroll to position [0, 1379]
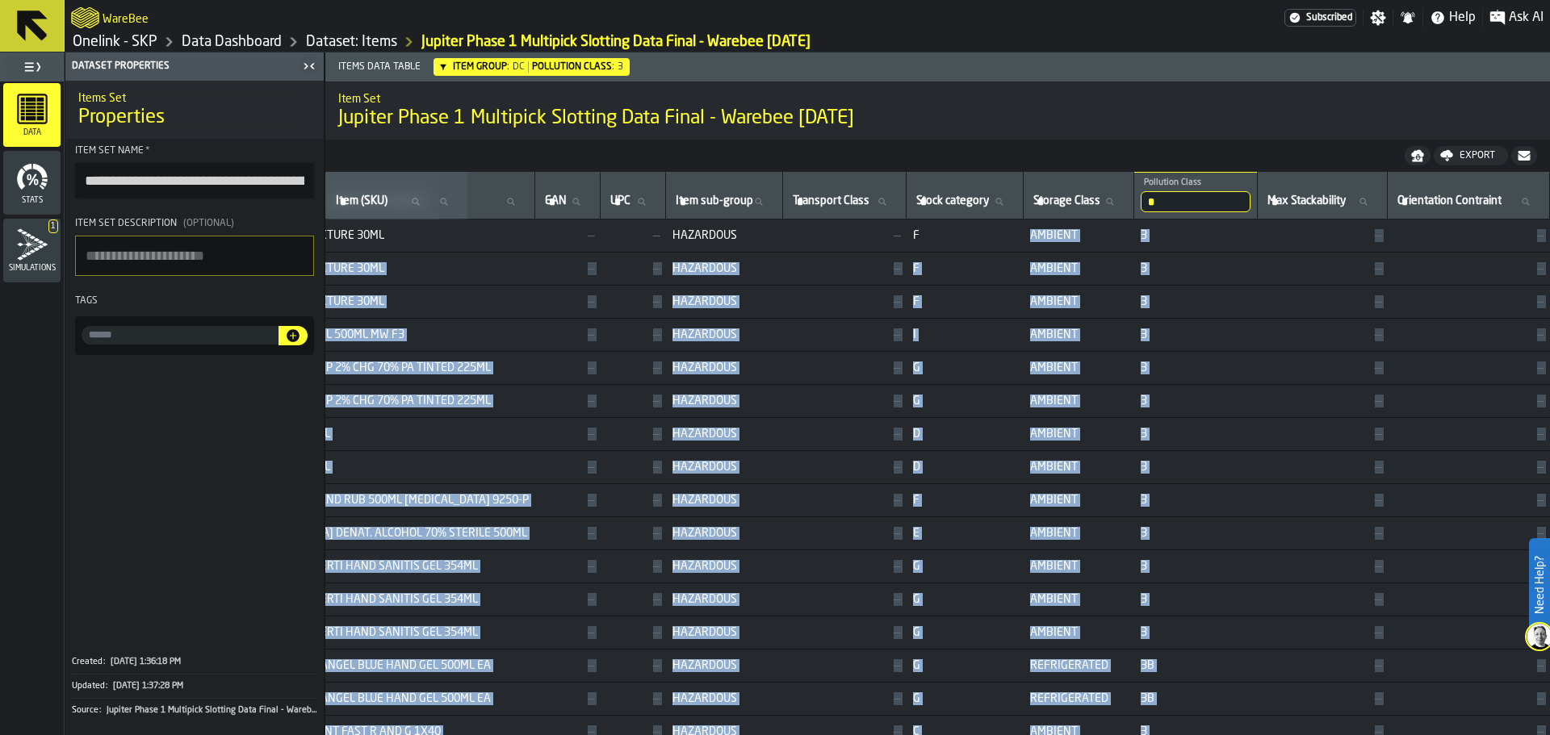
drag, startPoint x: 1022, startPoint y: 714, endPoint x: 970, endPoint y: 224, distance: 492.1
click at [966, 256] on td "F" at bounding box center [965, 269] width 117 height 33
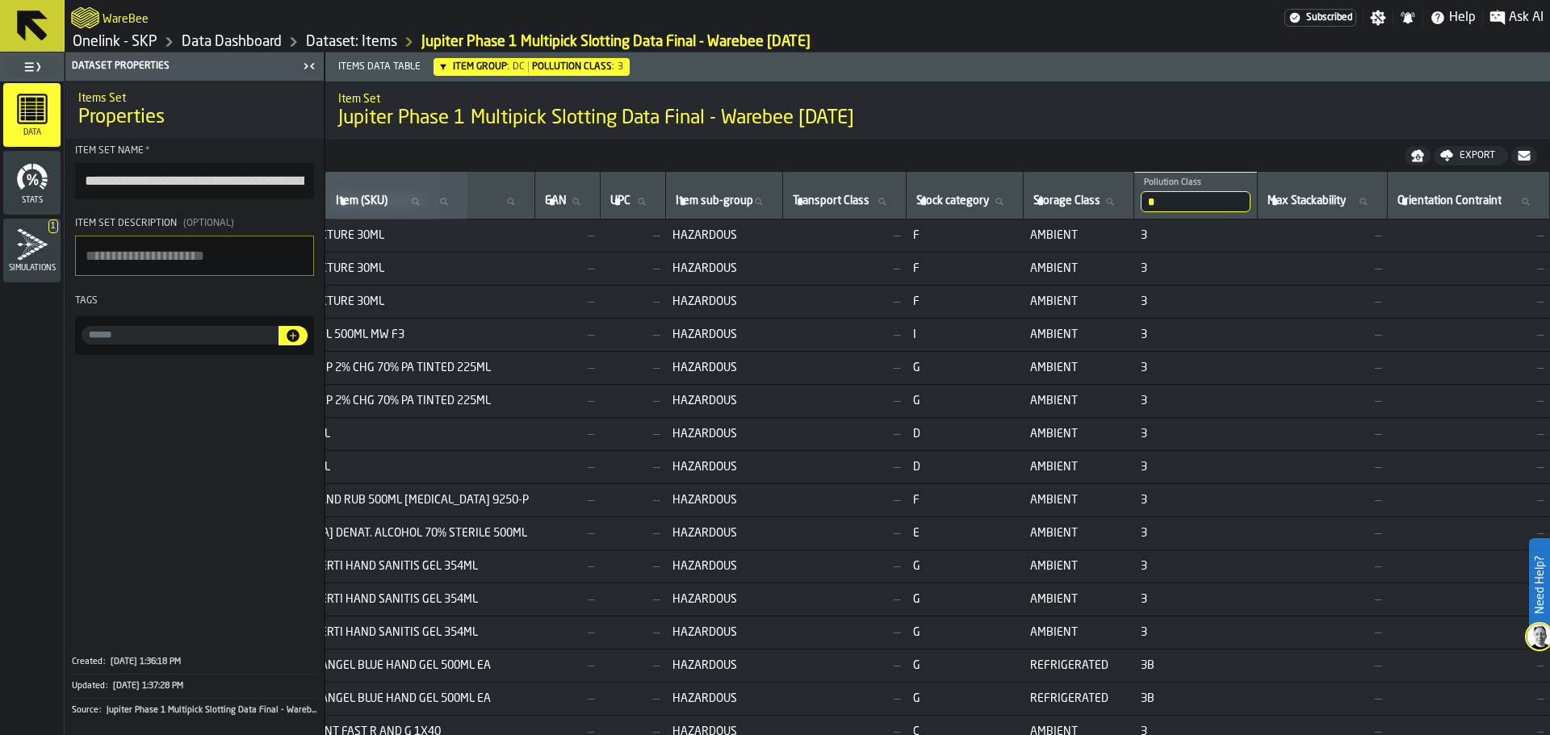
click at [36, 197] on span "Stats" at bounding box center [31, 200] width 57 height 9
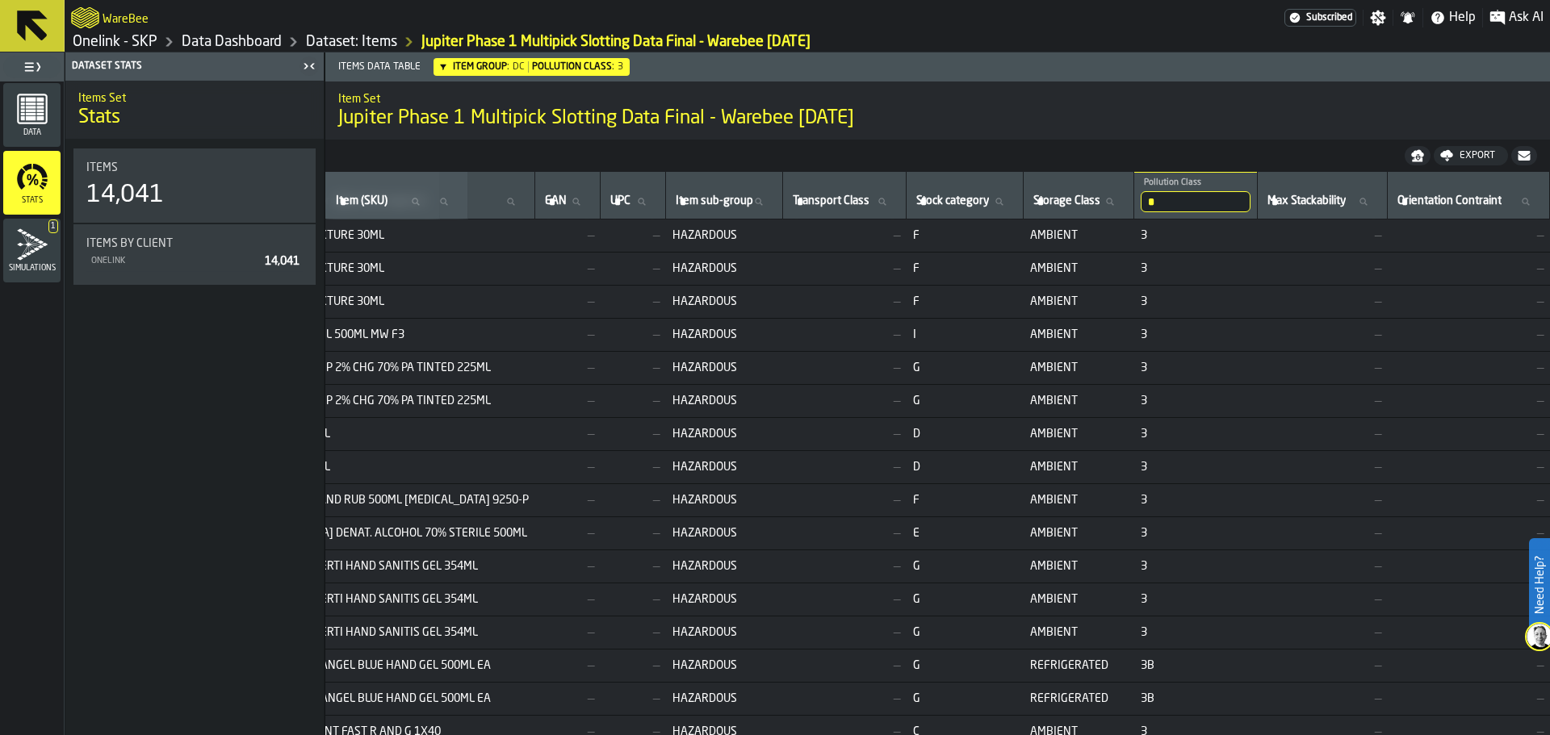
click at [149, 181] on div "14,041" at bounding box center [125, 195] width 78 height 29
click at [151, 253] on div "ONELINK 14,041" at bounding box center [194, 262] width 216 height 20
click at [36, 178] on icon "menu Stats" at bounding box center [32, 177] width 32 height 32
click at [35, 116] on rect "menu Data" at bounding box center [30, 118] width 10 height 4
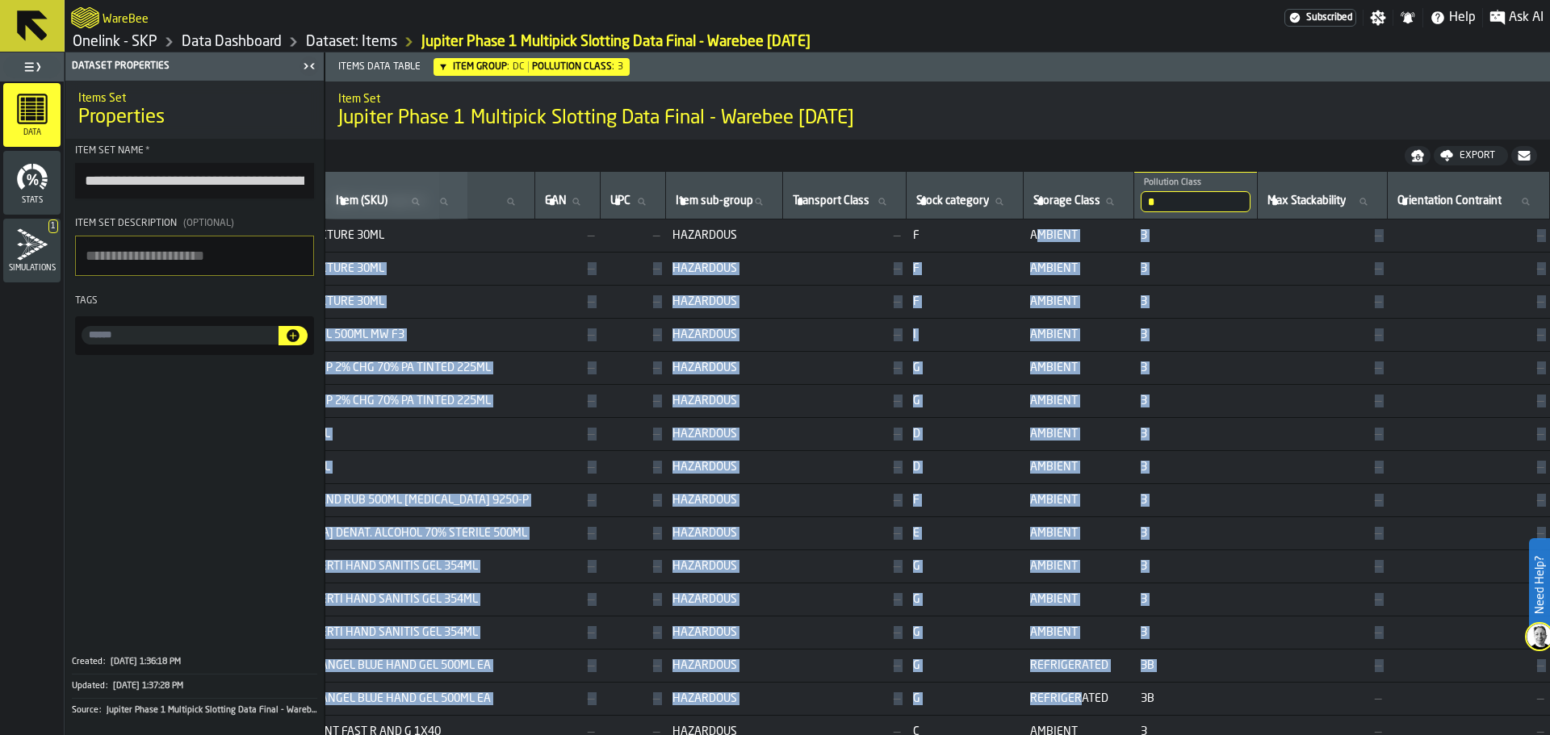
drag, startPoint x: 1010, startPoint y: 234, endPoint x: 1055, endPoint y: 700, distance: 468.0
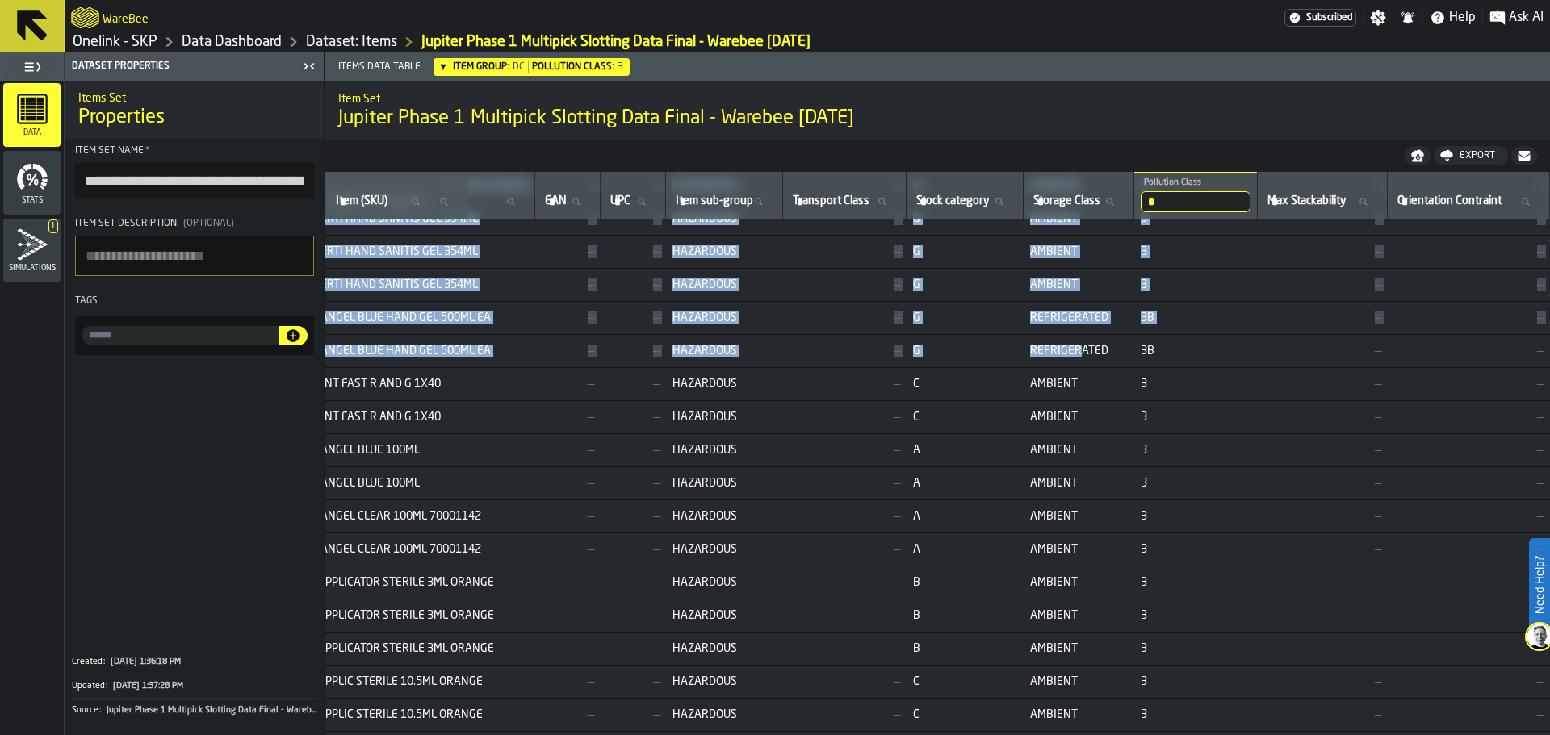
scroll to position [323, 1379]
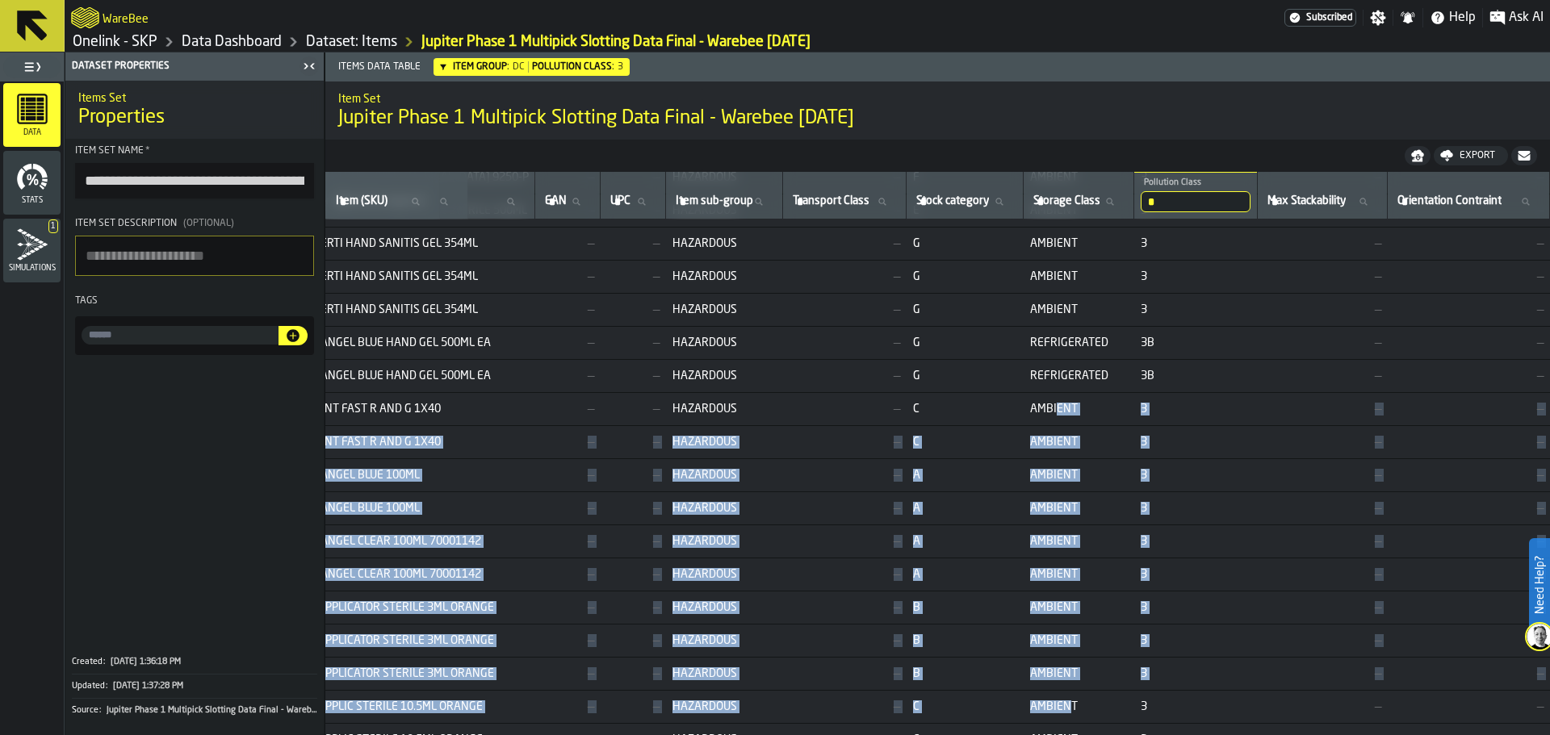
drag, startPoint x: 1023, startPoint y: 411, endPoint x: 1032, endPoint y: 705, distance: 294.0
click at [1033, 705] on tbody "ONELINK 1093798DC DC EA 1 — 666 g 9 cm 8.4 cm 12.6 cm 953 cm3 ALCOGEL 750ML ALC…" at bounding box center [263, 526] width 2574 height 1258
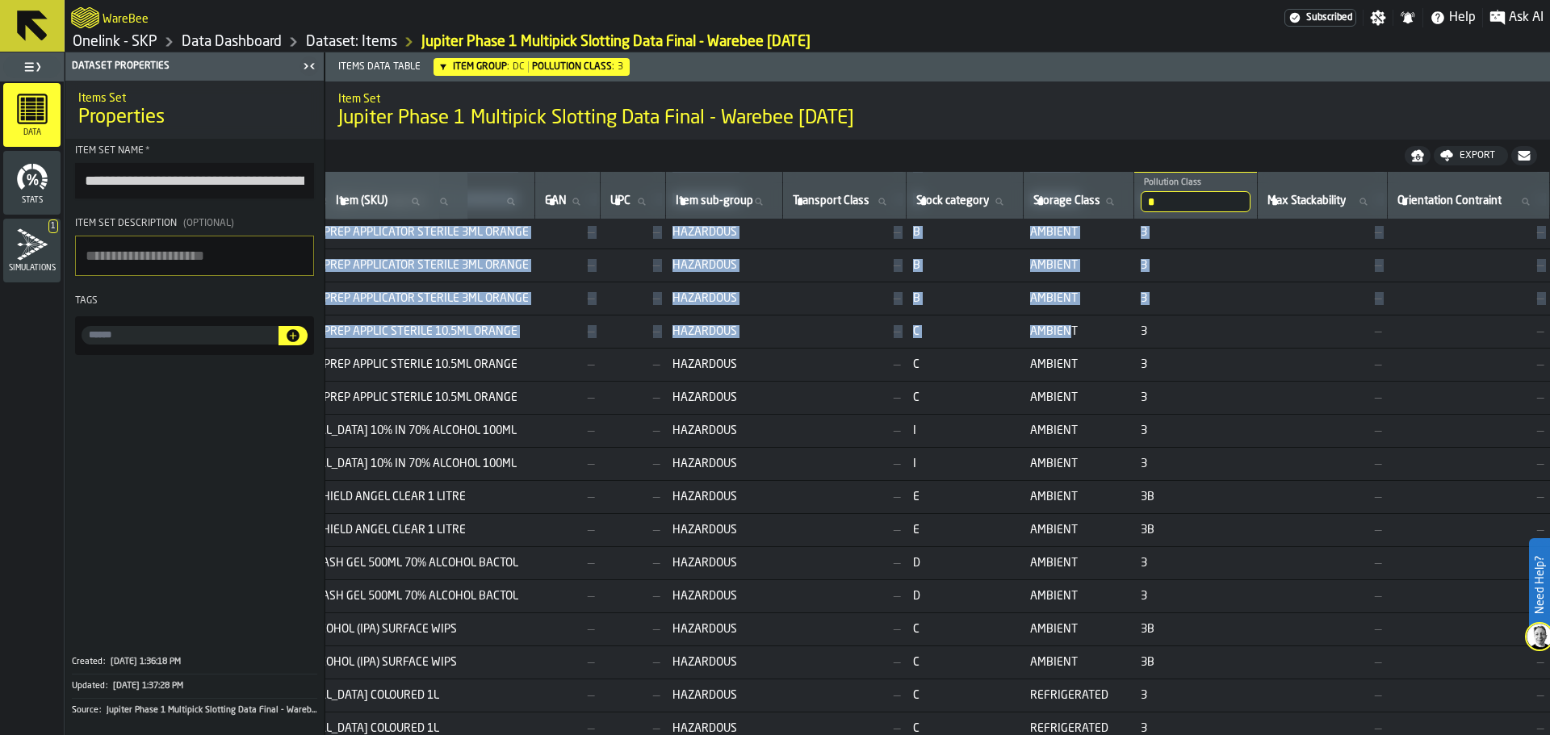
scroll to position [727, 1379]
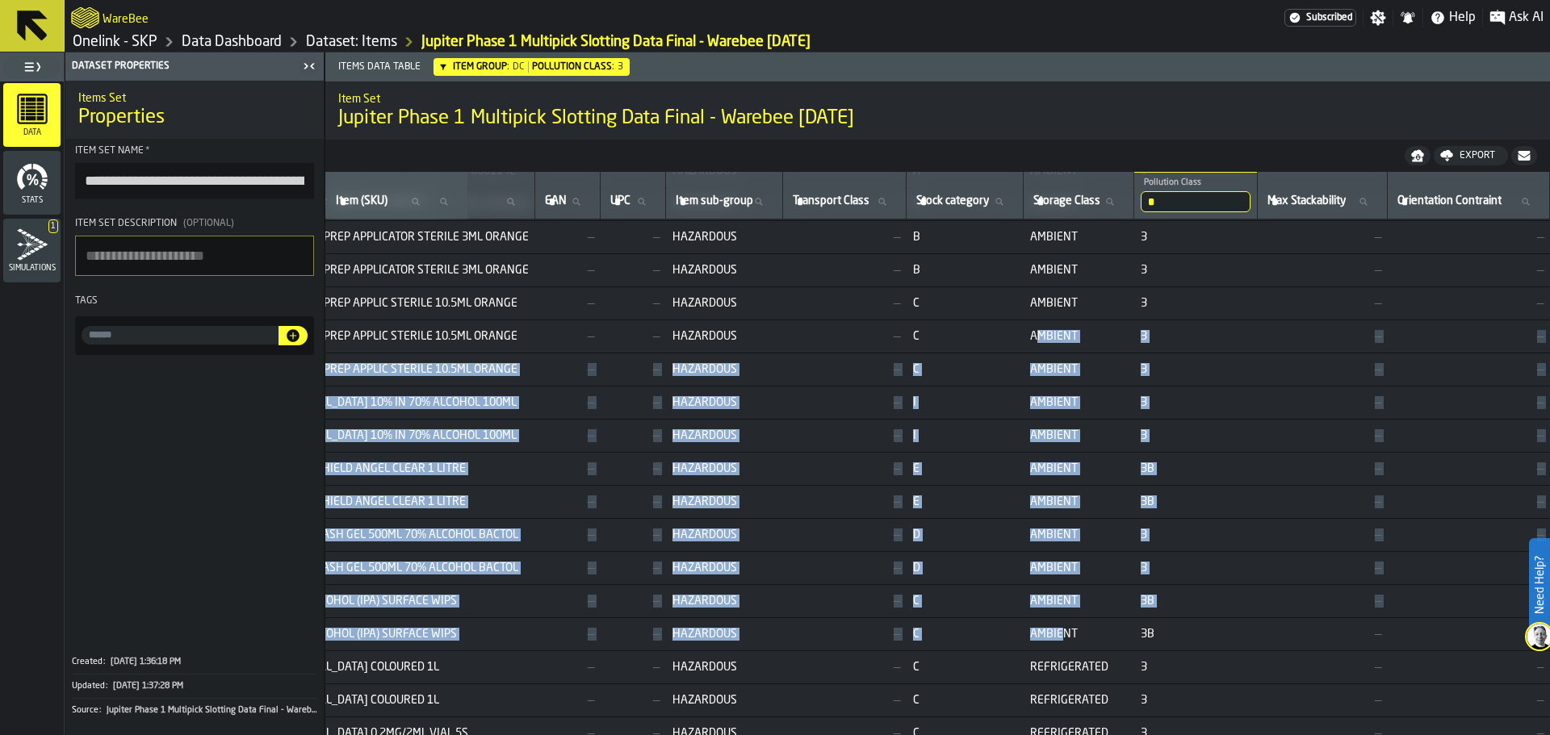
drag, startPoint x: 1004, startPoint y: 330, endPoint x: 1096, endPoint y: 652, distance: 335.2
click at [1028, 635] on tbody "ONELINK 1141432DC DC BOX 48 EA 5 kg 28.9 cm 27.8 cm 13.7 cm 11,007 cm3 MICROSHI…" at bounding box center [298, 122] width 2504 height 1258
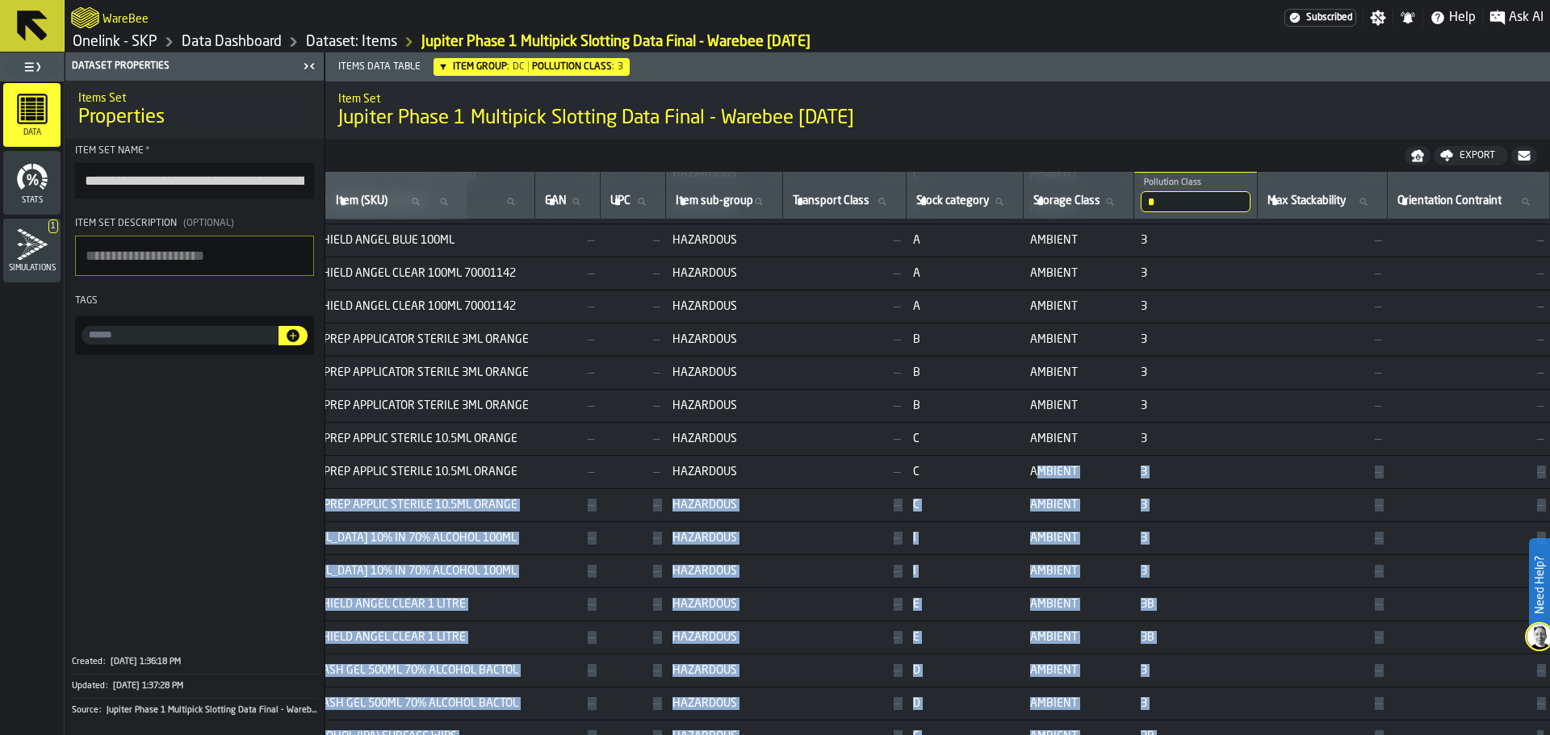
scroll to position [505, 1379]
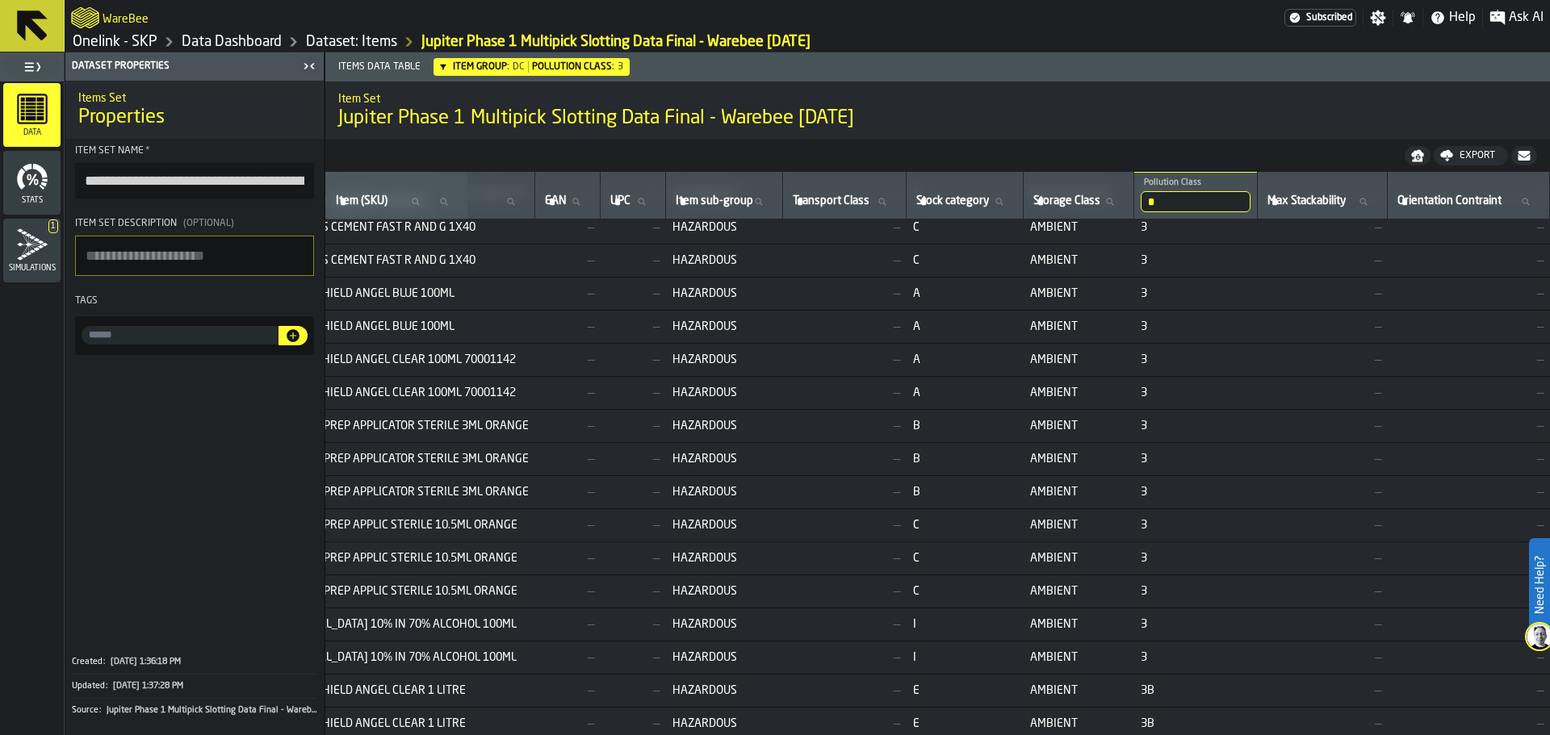
drag, startPoint x: 1144, startPoint y: 197, endPoint x: 1083, endPoint y: 199, distance: 60.6
click at [1083, 199] on tr "Client (Consignee) Client (Consignee) Item (SKU) Item (SKU) ** Item Group DC UO…" at bounding box center [298, 196] width 2504 height 48
type input "*"
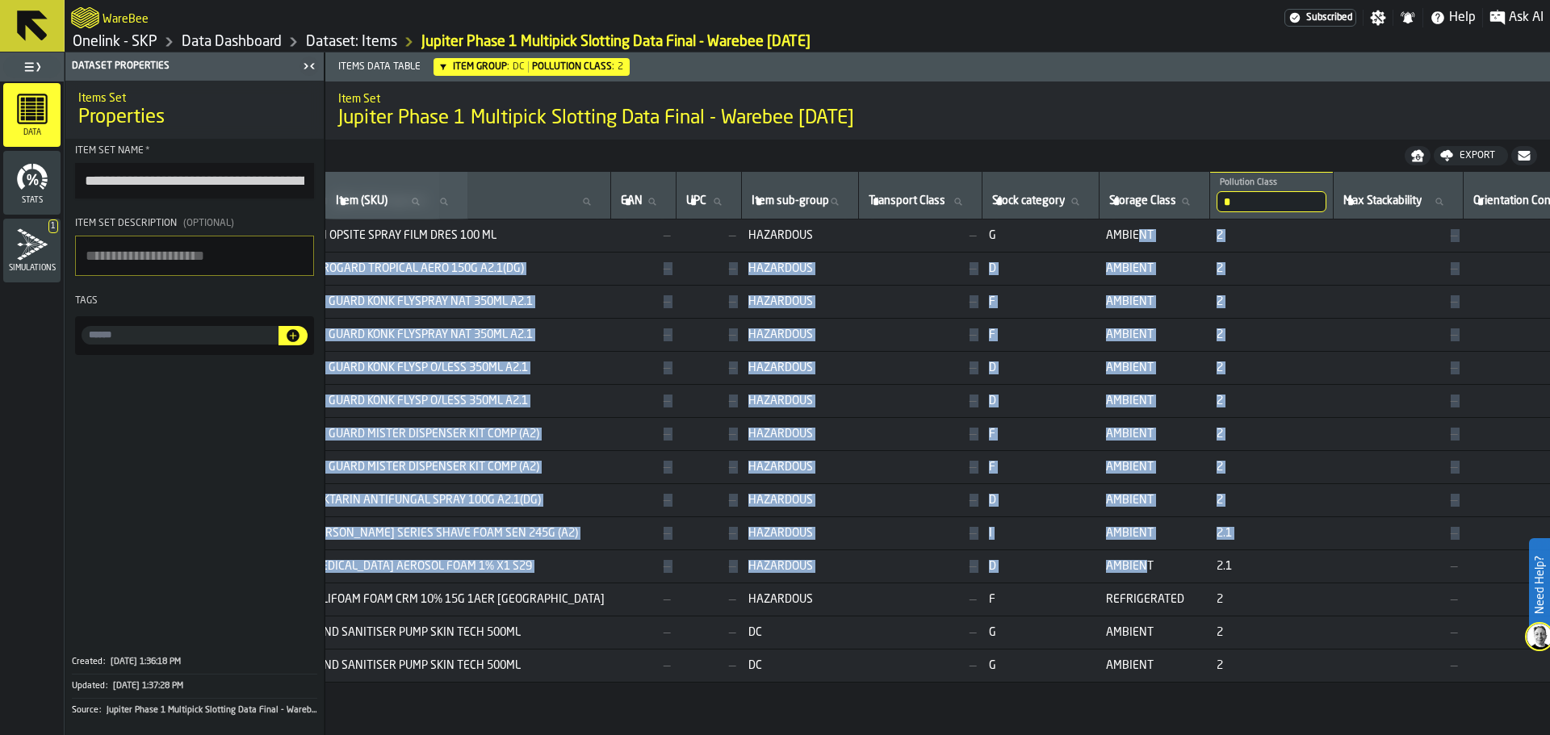
drag, startPoint x: 1079, startPoint y: 236, endPoint x: 1086, endPoint y: 605, distance: 369.0
click at [1082, 582] on tbody "ONELINK 1001362DC DC EA 1 — 114 g 4 cm 4 cm 15.2 cm 243 cm3 S/N OPSITE SPRAY FI…" at bounding box center [324, 451] width 2604 height 463
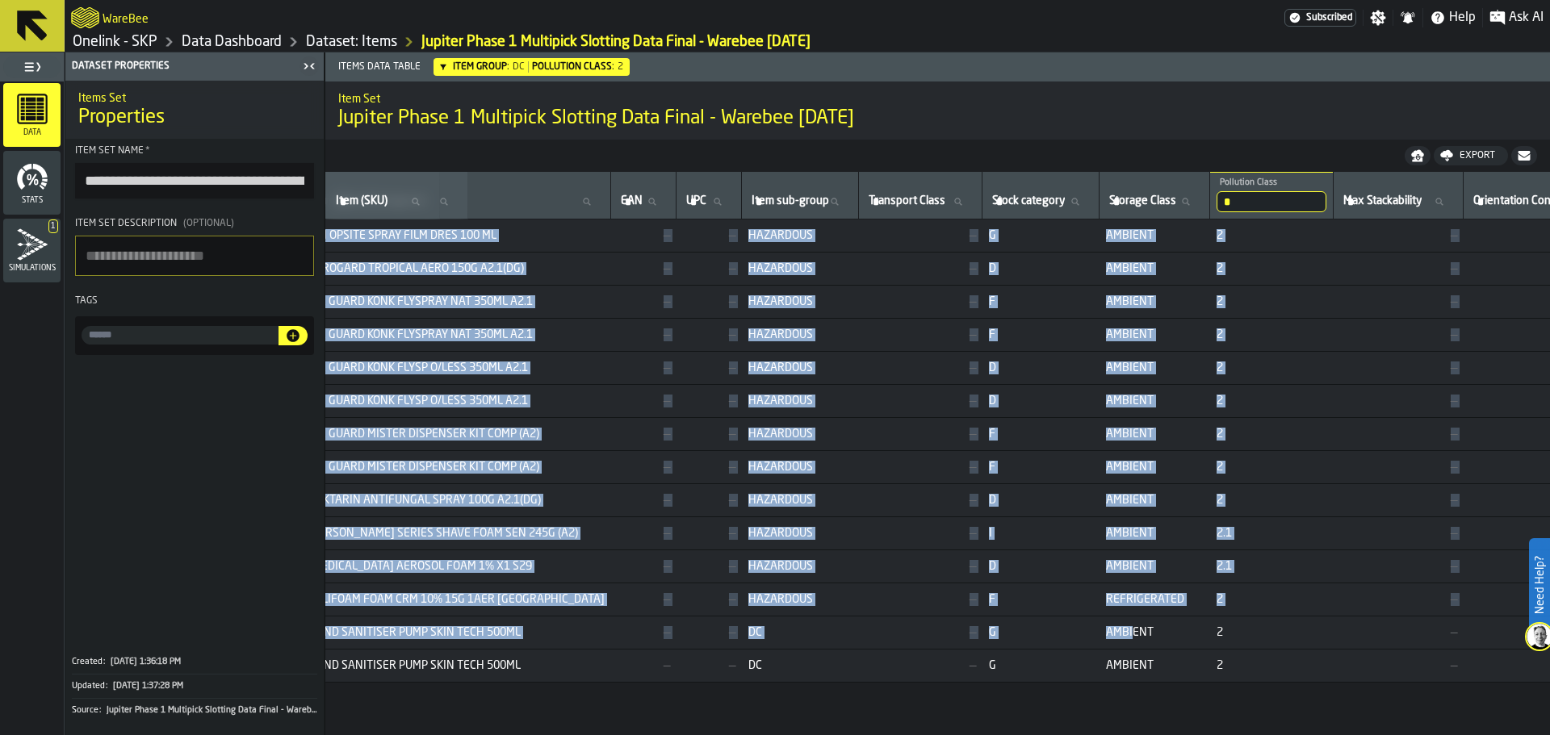
drag, startPoint x: 1073, startPoint y: 631, endPoint x: 1079, endPoint y: 684, distance: 52.9
click at [1079, 684] on div "Client (Consignee) Client (Consignee) Item (SKU) Item (SKU) ** Item Group DC UO…" at bounding box center [937, 454] width 1225 height 564
click at [1242, 229] on span "2" at bounding box center [1272, 235] width 111 height 13
